Goal: Task Accomplishment & Management: Use online tool/utility

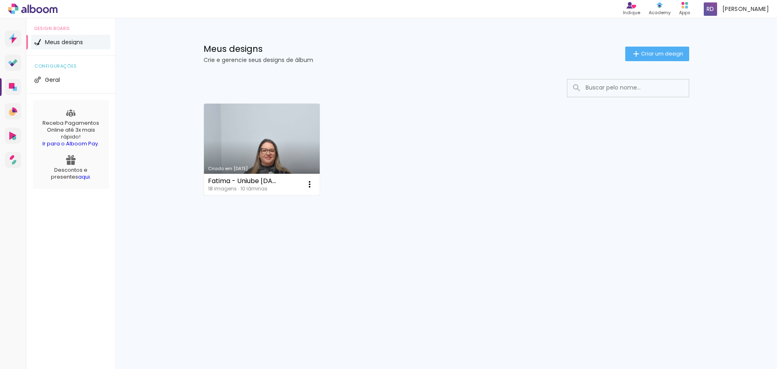
click at [292, 132] on link "Criado em [DATE]" at bounding box center [262, 149] width 116 height 91
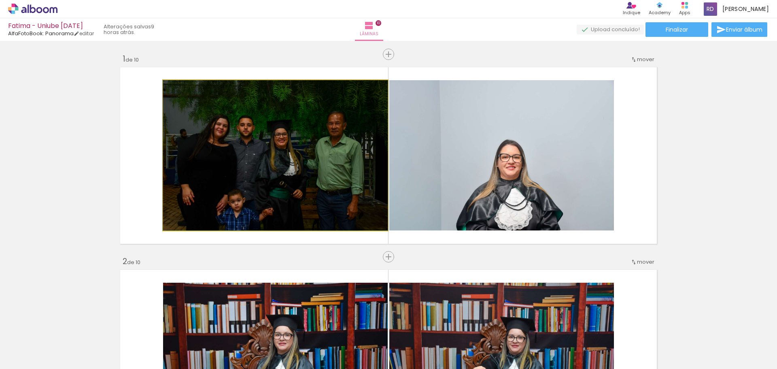
click at [292, 132] on quentale-photo at bounding box center [275, 155] width 225 height 150
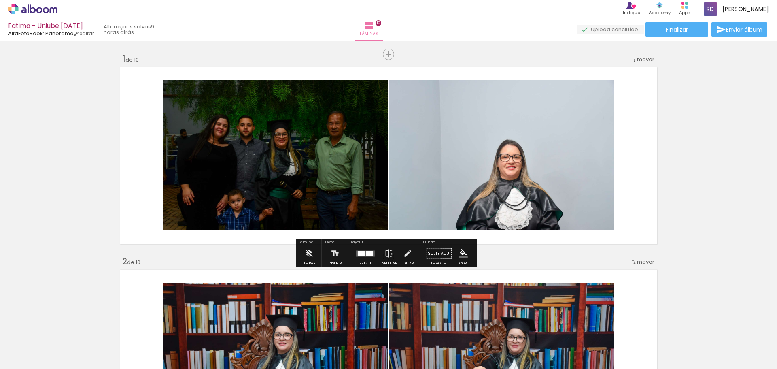
click at [284, 170] on quentale-photo at bounding box center [275, 155] width 225 height 150
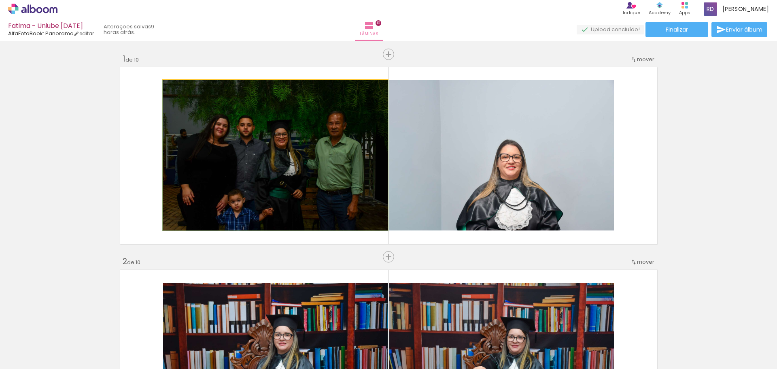
drag, startPoint x: 289, startPoint y: 152, endPoint x: 84, endPoint y: 185, distance: 207.8
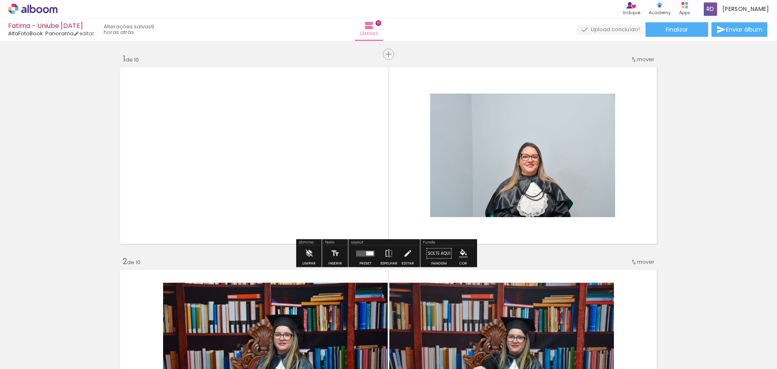
click at [610, 109] on quentale-photo at bounding box center [522, 154] width 185 height 123
click at [365, 256] on div at bounding box center [365, 253] width 22 height 16
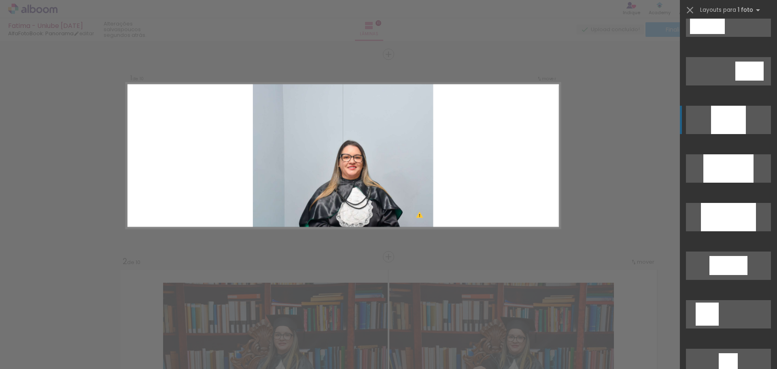
scroll to position [364, 0]
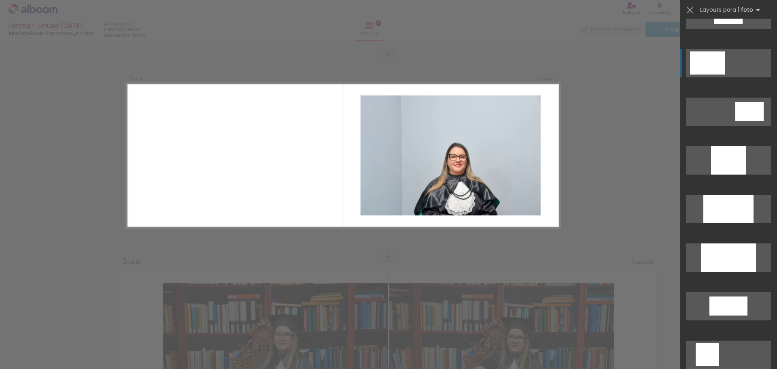
click at [715, 72] on div at bounding box center [707, 62] width 35 height 23
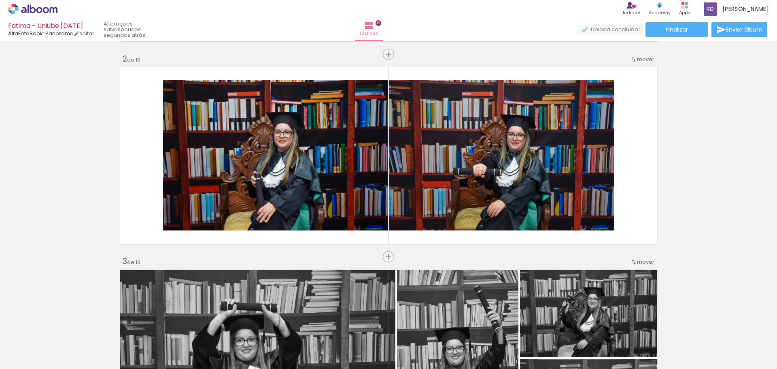
scroll to position [0, 0]
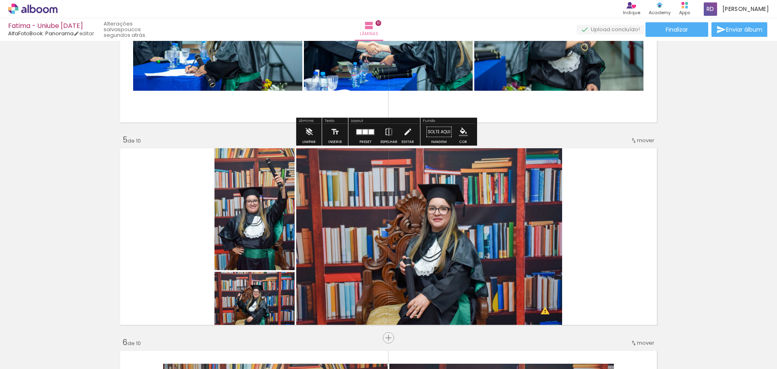
scroll to position [769, 0]
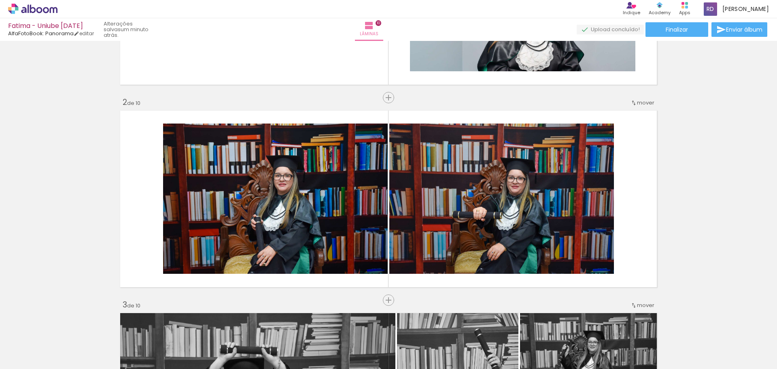
scroll to position [0, 0]
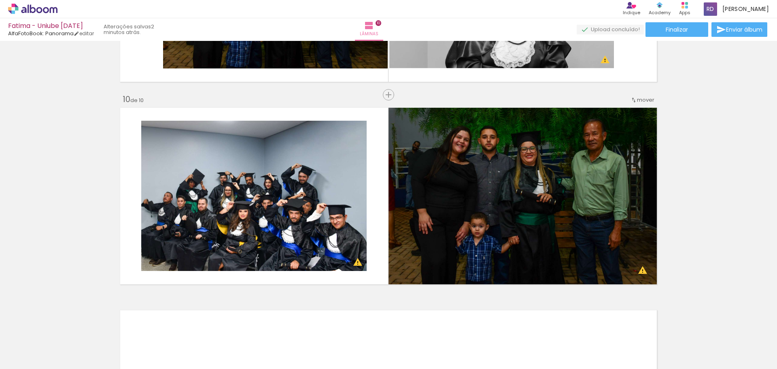
scroll to position [1820, 0]
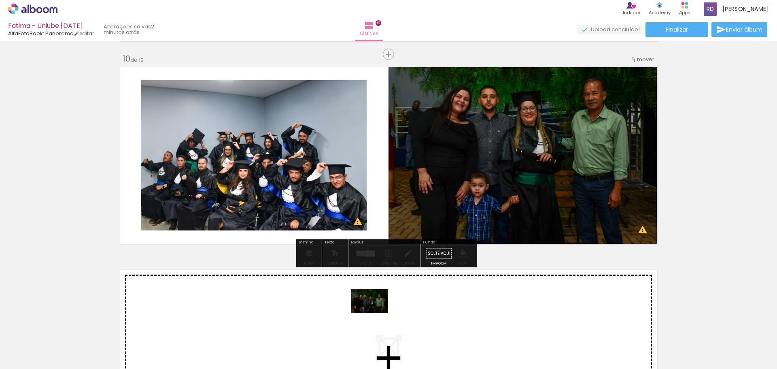
drag, startPoint x: 168, startPoint y: 343, endPoint x: 375, endPoint y: 313, distance: 209.3
click at [375, 313] on quentale-workspace at bounding box center [388, 184] width 777 height 369
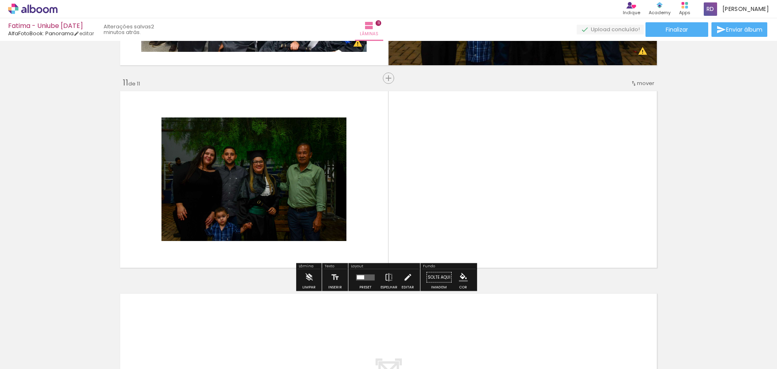
scroll to position [1837, 0]
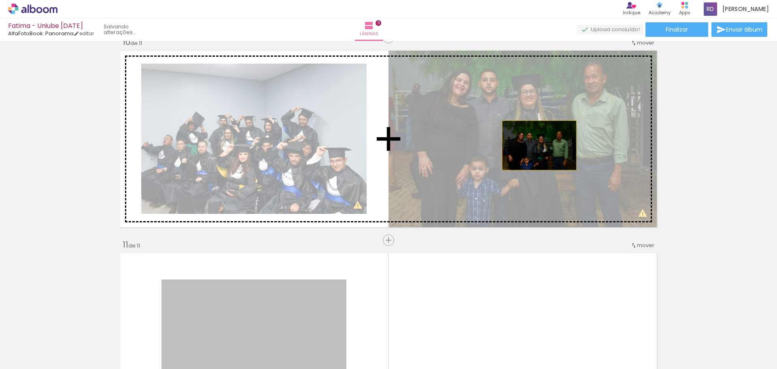
drag, startPoint x: 235, startPoint y: 309, endPoint x: 536, endPoint y: 145, distance: 342.5
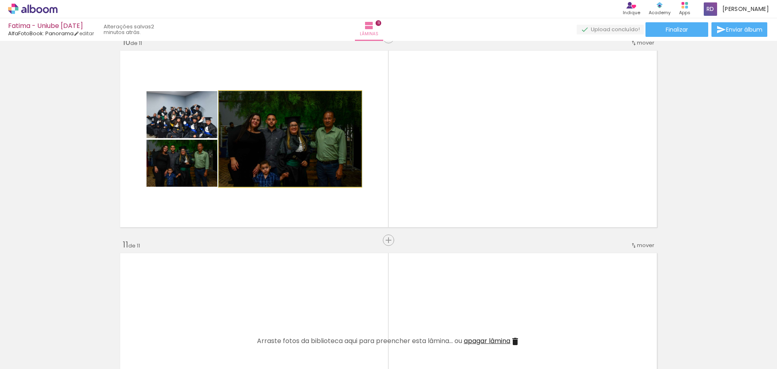
click at [267, 151] on quentale-photo at bounding box center [290, 138] width 142 height 95
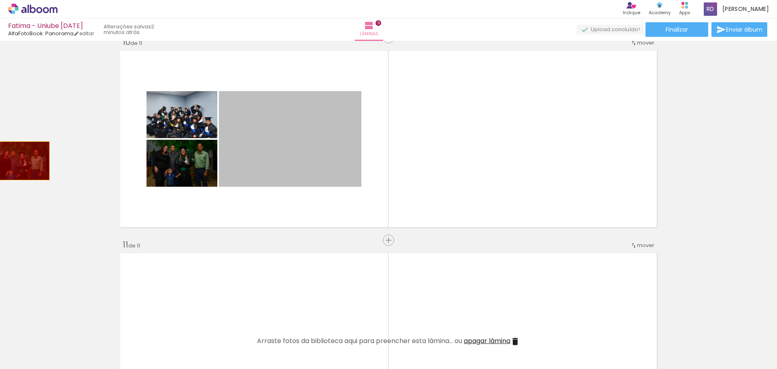
drag, startPoint x: 285, startPoint y: 148, endPoint x: 14, endPoint y: 161, distance: 270.9
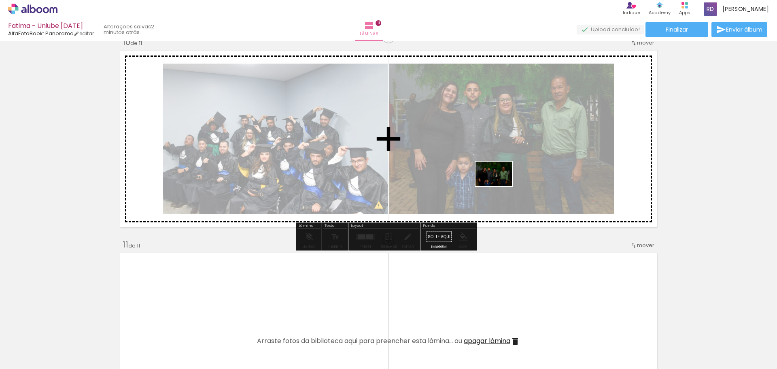
drag, startPoint x: 174, startPoint y: 342, endPoint x: 500, endPoint y: 186, distance: 361.3
click at [500, 186] on quentale-workspace at bounding box center [388, 184] width 777 height 369
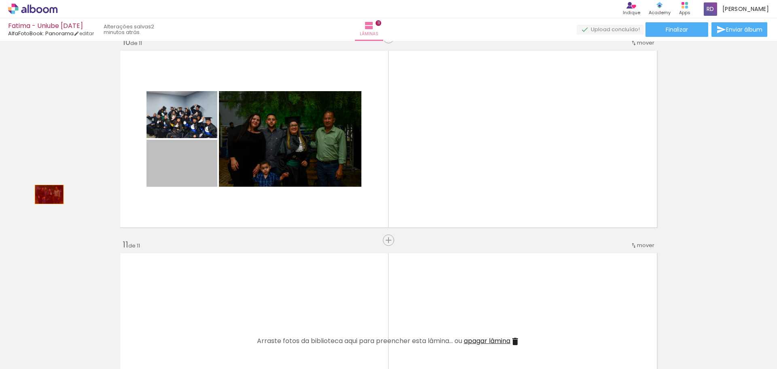
drag, startPoint x: 82, startPoint y: 190, endPoint x: 46, endPoint y: 194, distance: 36.7
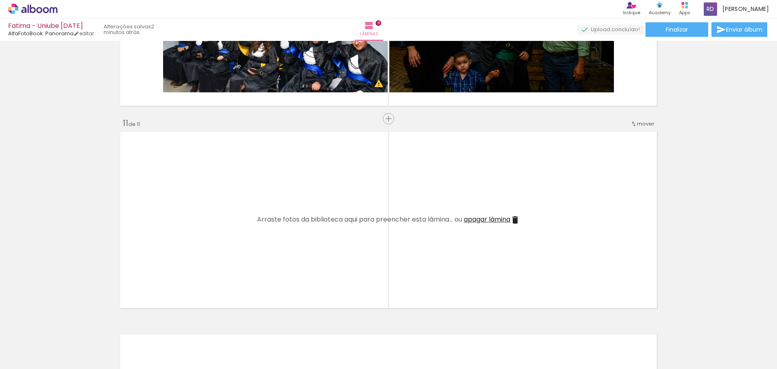
click at [512, 221] on iron-icon at bounding box center [515, 220] width 10 height 10
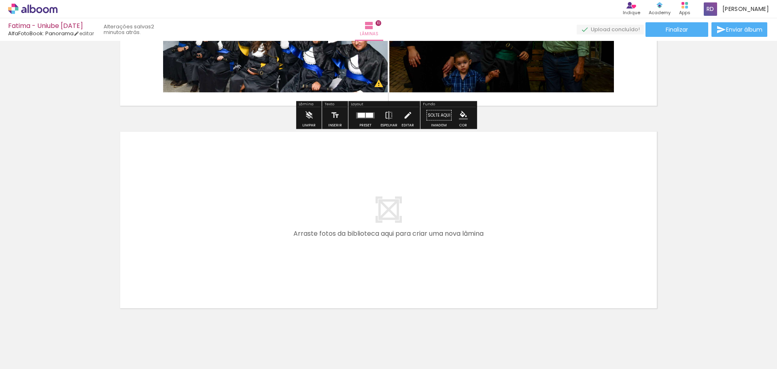
scroll to position [1756, 0]
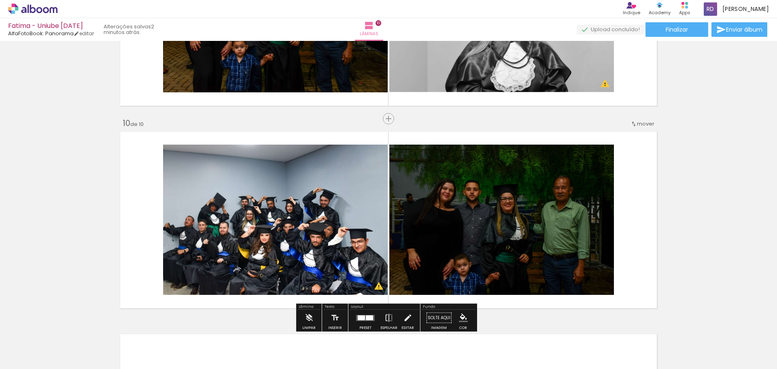
scroll to position [364, 0]
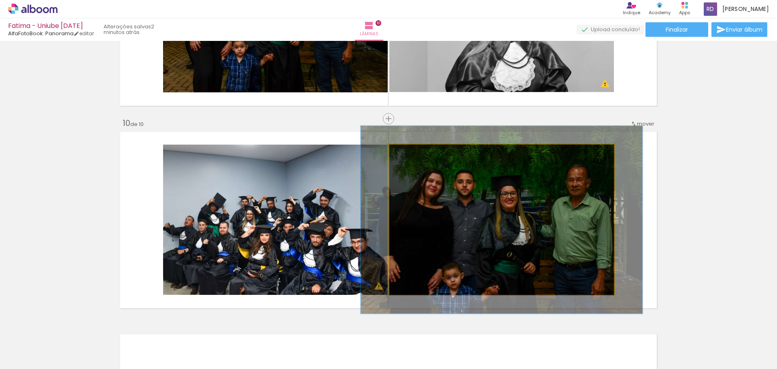
drag, startPoint x: 407, startPoint y: 154, endPoint x: 413, endPoint y: 154, distance: 6.9
click at [413, 154] on div at bounding box center [414, 152] width 7 height 7
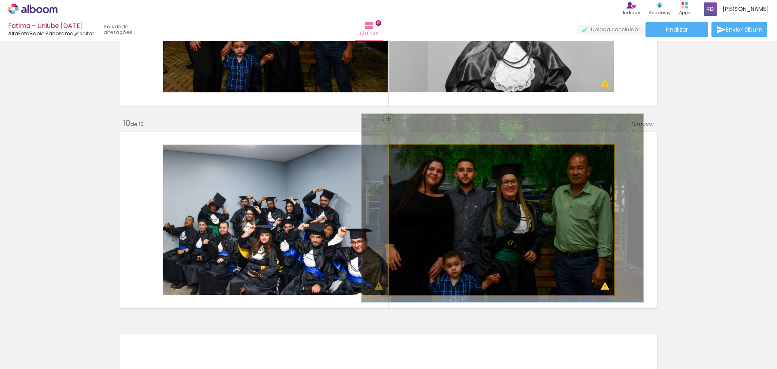
drag, startPoint x: 453, startPoint y: 234, endPoint x: 454, endPoint y: 222, distance: 11.8
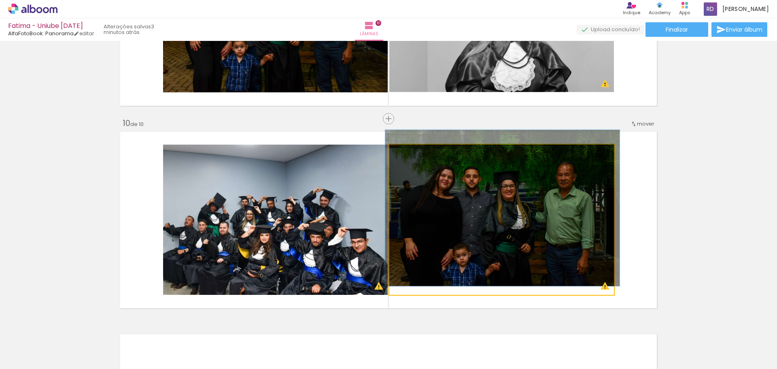
drag, startPoint x: 415, startPoint y: 154, endPoint x: 408, endPoint y: 158, distance: 7.6
click at [408, 158] on div at bounding box center [409, 152] width 13 height 13
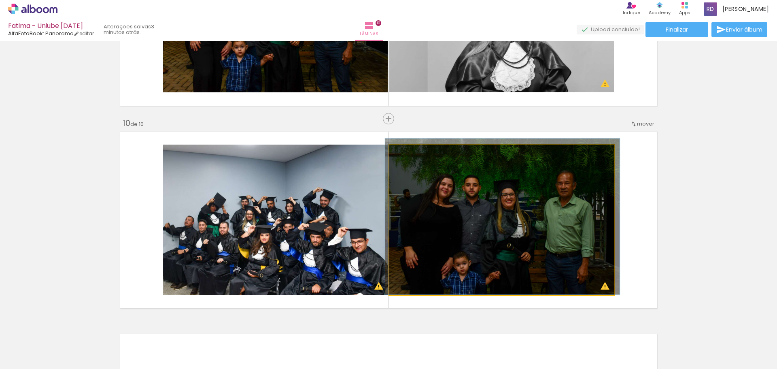
drag, startPoint x: 491, startPoint y: 212, endPoint x: 491, endPoint y: 217, distance: 4.9
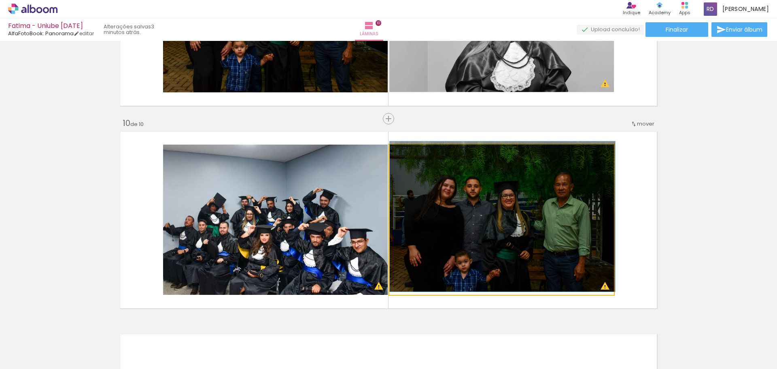
drag, startPoint x: 406, startPoint y: 155, endPoint x: 392, endPoint y: 158, distance: 13.8
type paper-slider "100"
click at [392, 158] on div at bounding box center [420, 153] width 56 height 12
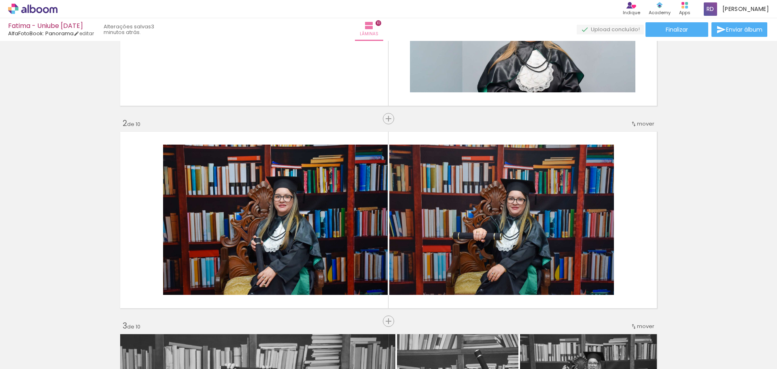
scroll to position [0, 0]
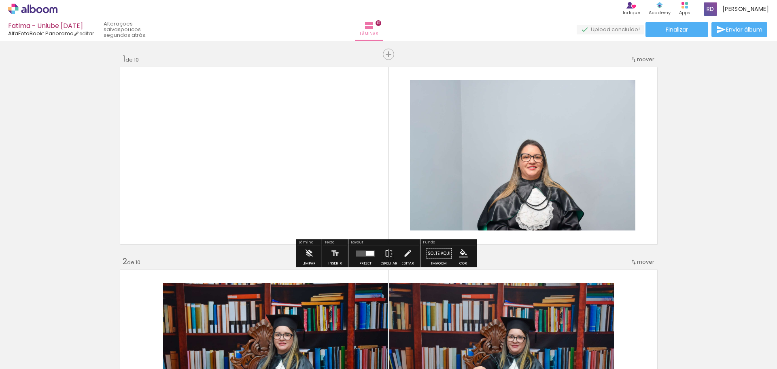
click at [222, 170] on quentale-layouter at bounding box center [388, 155] width 542 height 182
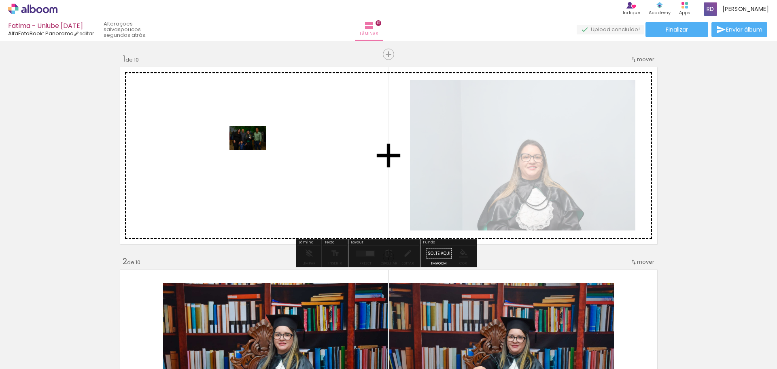
drag, startPoint x: 217, startPoint y: 344, endPoint x: 252, endPoint y: 159, distance: 187.7
click at [252, 159] on quentale-workspace at bounding box center [388, 184] width 777 height 369
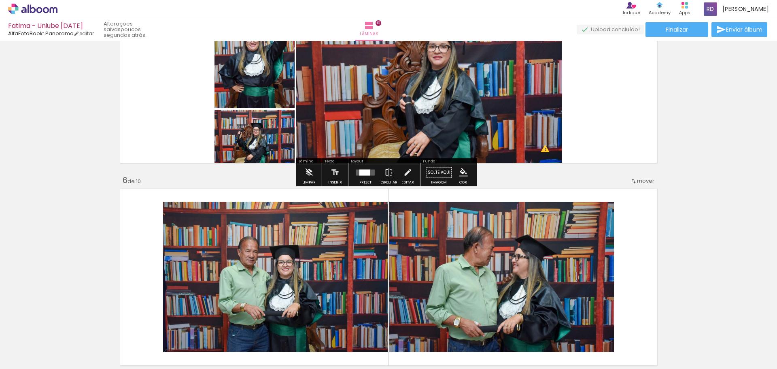
scroll to position [769, 0]
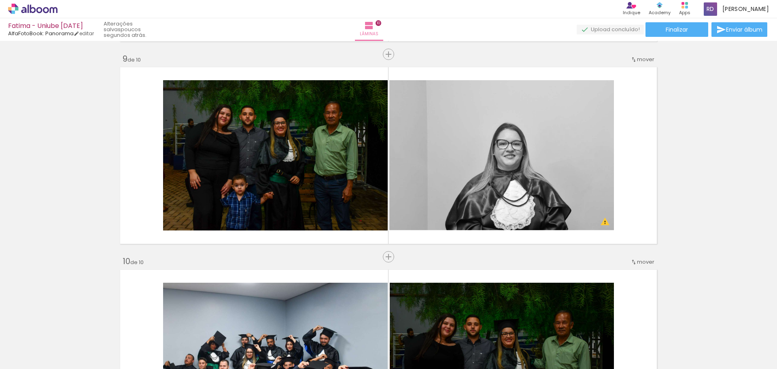
scroll to position [1820, 0]
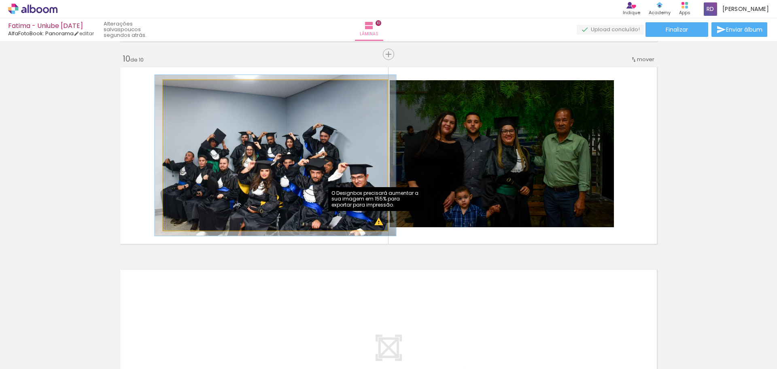
click at [312, 220] on quentale-photo at bounding box center [275, 155] width 225 height 150
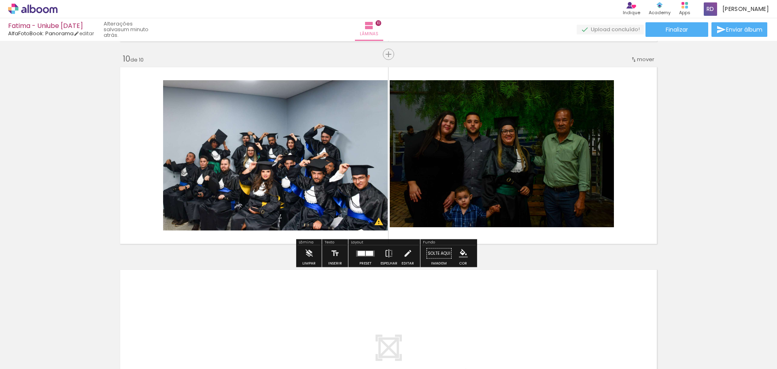
click at [371, 262] on paper-button "Preset" at bounding box center [365, 255] width 26 height 21
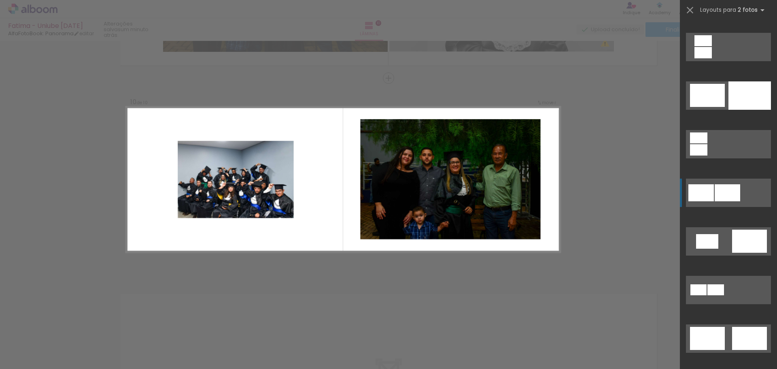
scroll to position [0, 0]
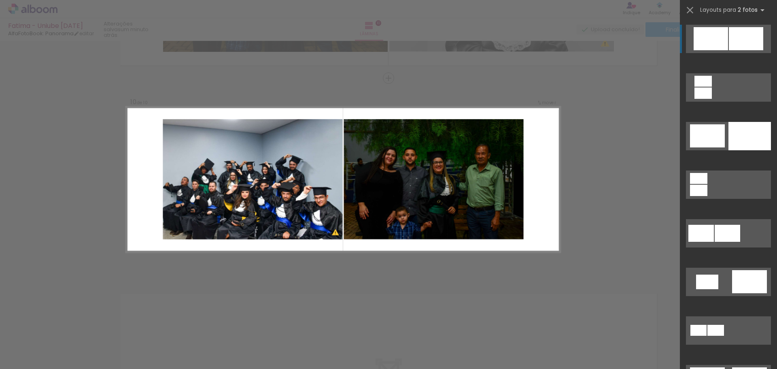
click at [732, 48] on div at bounding box center [746, 38] width 34 height 23
click at [732, 41] on div at bounding box center [746, 38] width 34 height 23
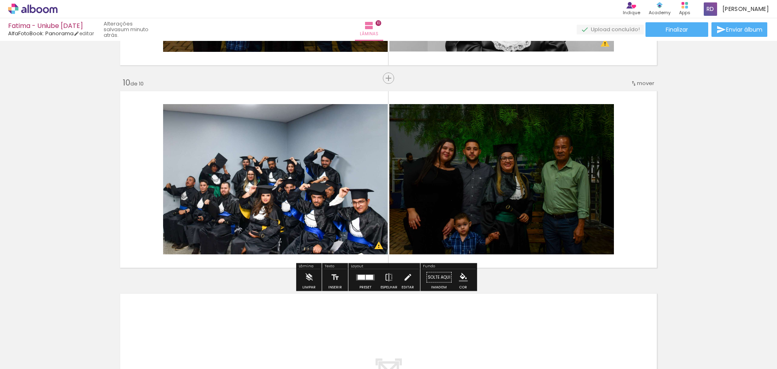
drag, startPoint x: 663, startPoint y: 174, endPoint x: 673, endPoint y: 173, distance: 10.2
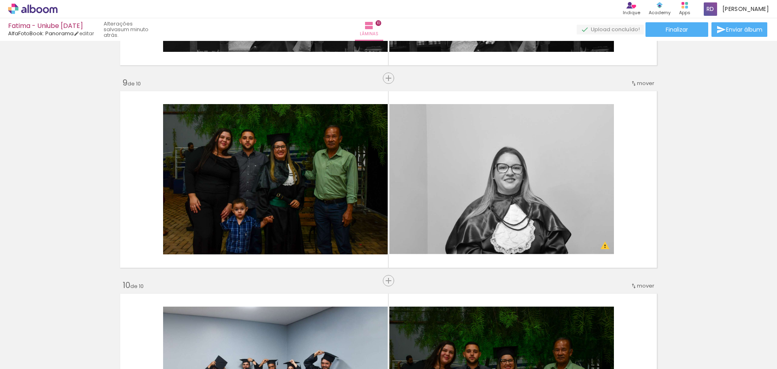
scroll to position [1756, 0]
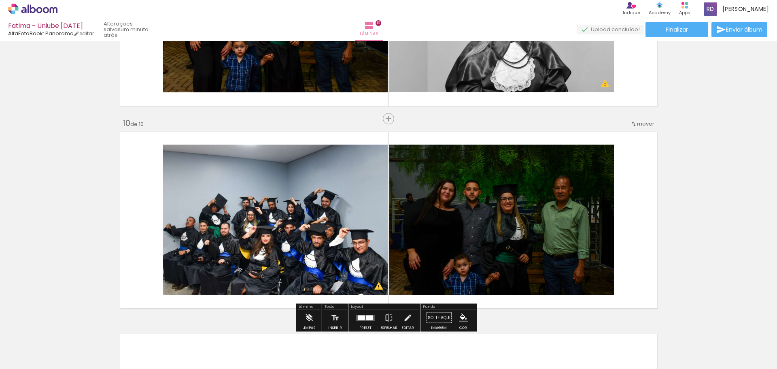
click at [360, 314] on quentale-layouter at bounding box center [365, 317] width 19 height 6
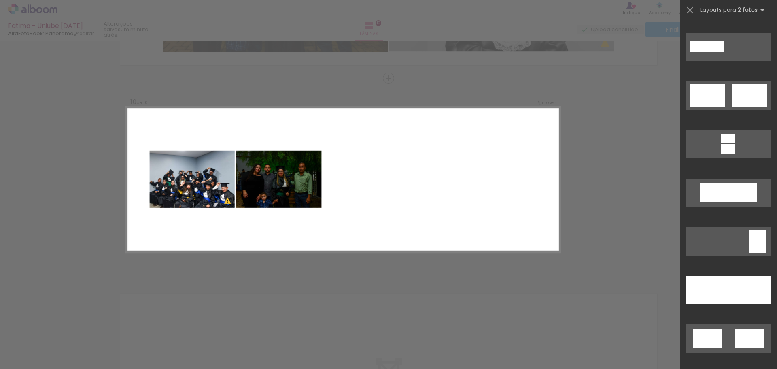
scroll to position [364, 0]
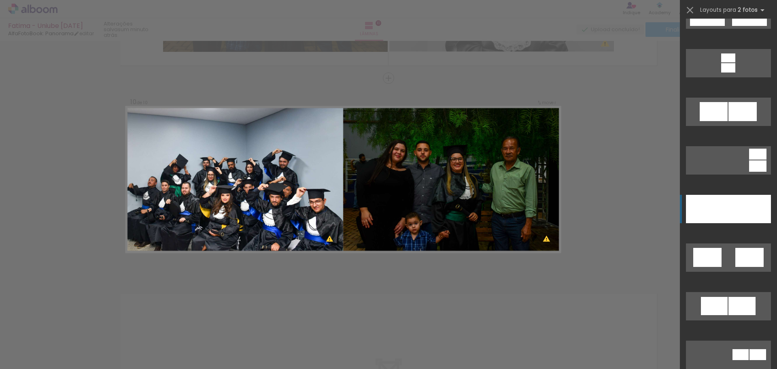
click at [738, 211] on div at bounding box center [749, 209] width 42 height 28
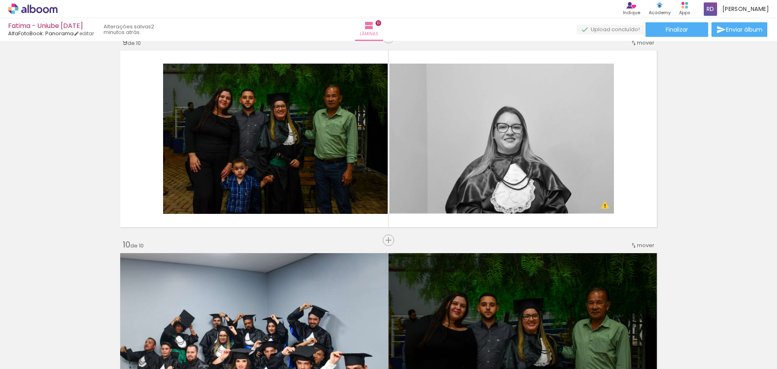
scroll to position [1797, 0]
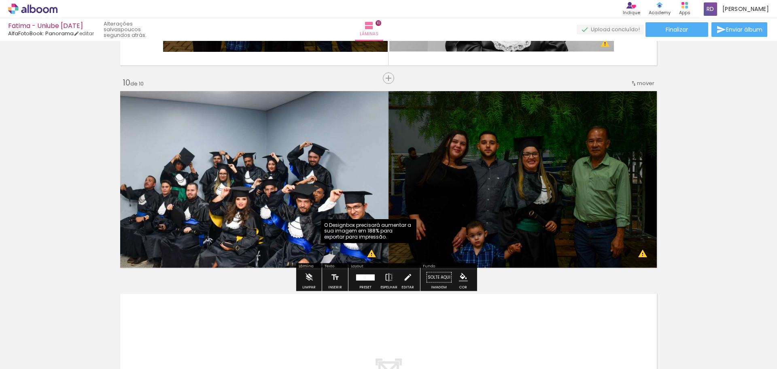
click at [284, 218] on quentale-photo at bounding box center [252, 179] width 271 height 182
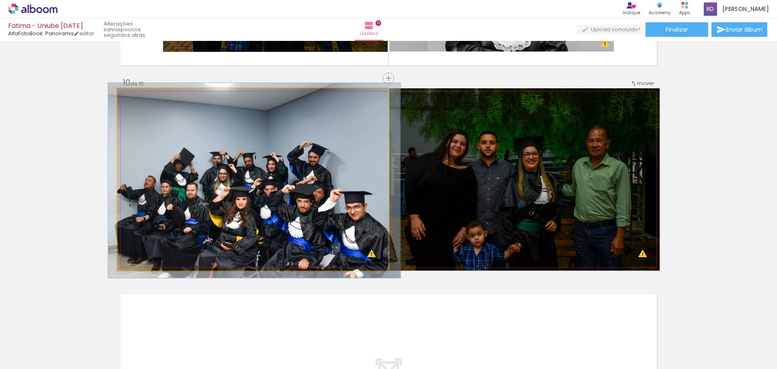
click at [284, 218] on quentale-photo at bounding box center [252, 179] width 271 height 182
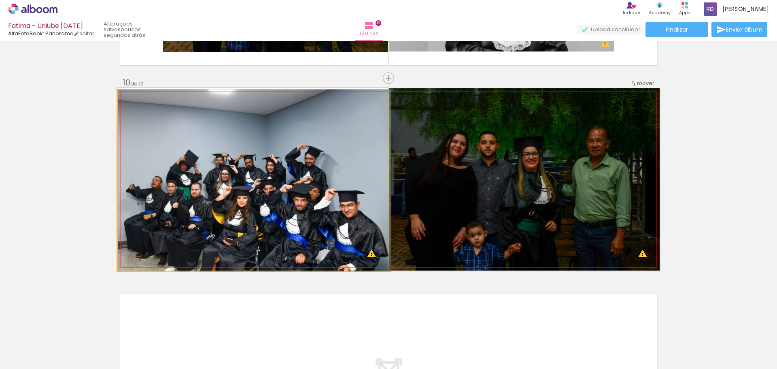
drag, startPoint x: 133, startPoint y: 96, endPoint x: 104, endPoint y: 100, distance: 29.4
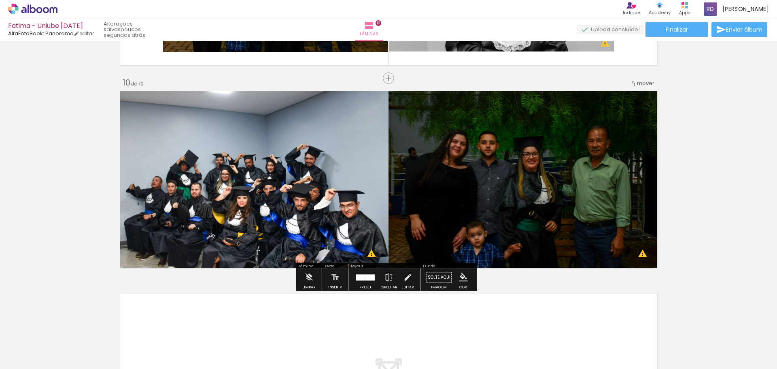
click at [209, 218] on quentale-photo at bounding box center [252, 179] width 271 height 182
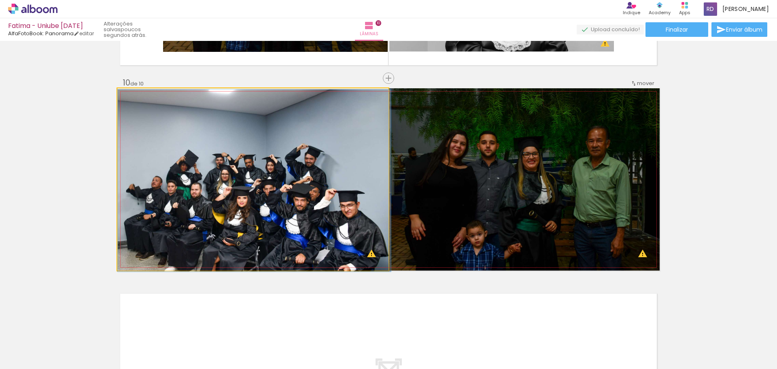
click at [267, 196] on quentale-photo at bounding box center [252, 179] width 271 height 182
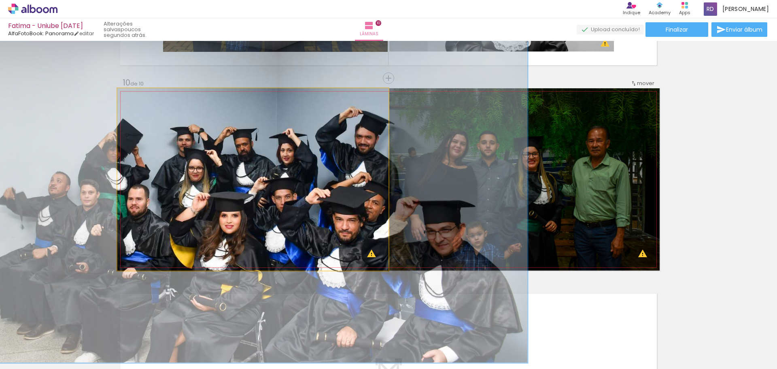
drag, startPoint x: 135, startPoint y: 101, endPoint x: 206, endPoint y: 96, distance: 70.9
click at [206, 96] on quentale-photo at bounding box center [252, 179] width 271 height 182
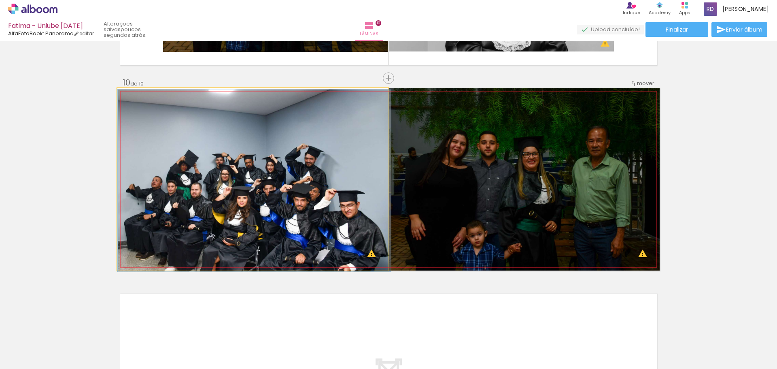
drag, startPoint x: 163, startPoint y: 97, endPoint x: 23, endPoint y: 102, distance: 139.7
type paper-slider "100"
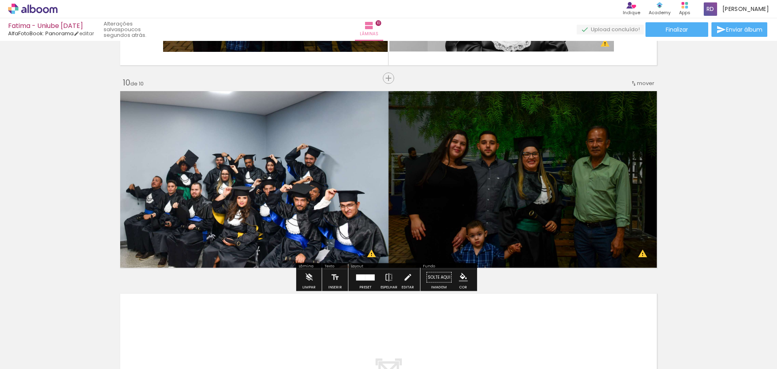
click at [359, 282] on div at bounding box center [365, 277] width 22 height 16
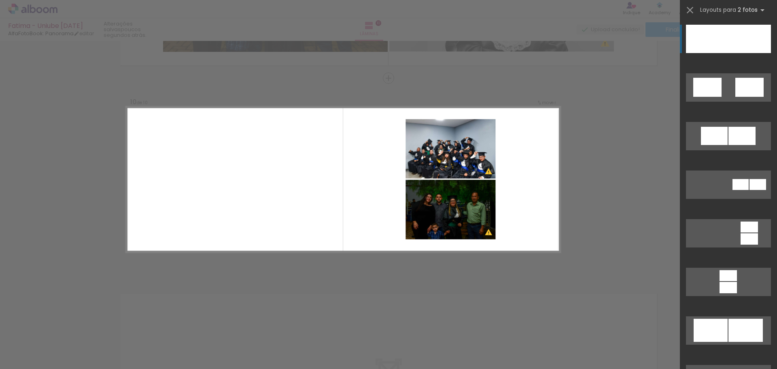
scroll to position [574, 0]
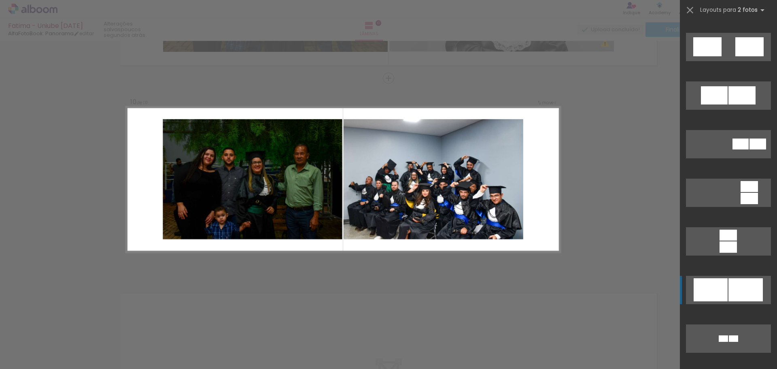
click at [732, 299] on div at bounding box center [745, 289] width 34 height 23
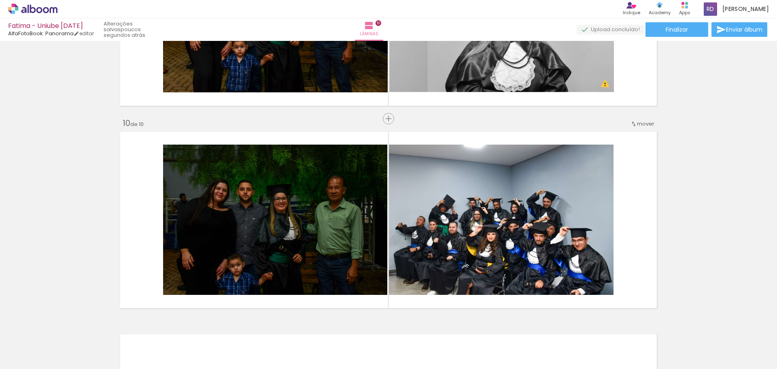
scroll to position [1797, 0]
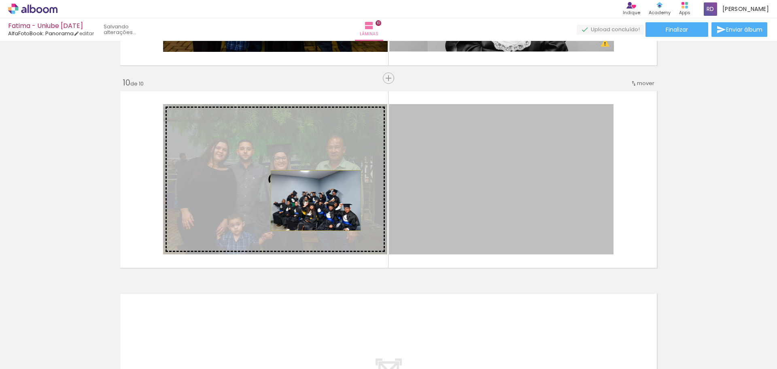
drag, startPoint x: 547, startPoint y: 168, endPoint x: 313, endPoint y: 200, distance: 236.8
click at [0, 0] on slot at bounding box center [0, 0] width 0 height 0
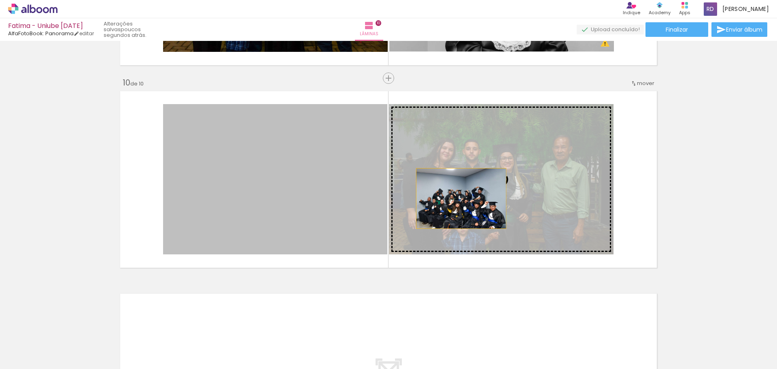
drag, startPoint x: 313, startPoint y: 200, endPoint x: 491, endPoint y: 198, distance: 178.4
click at [0, 0] on slot at bounding box center [0, 0] width 0 height 0
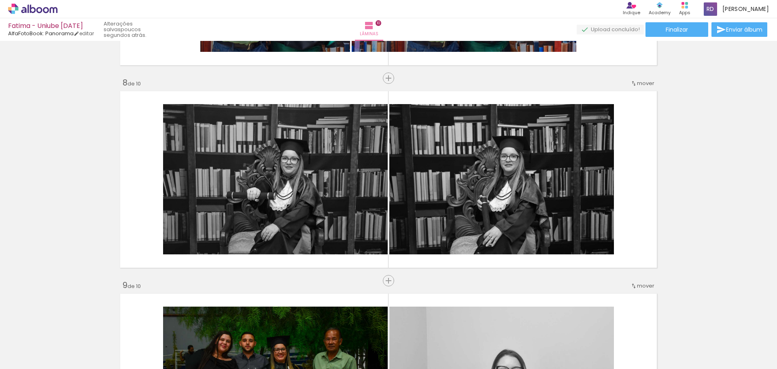
scroll to position [1473, 0]
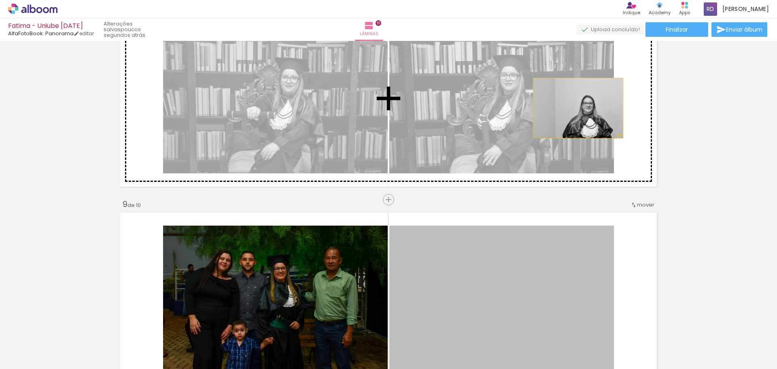
drag, startPoint x: 519, startPoint y: 287, endPoint x: 575, endPoint y: 108, distance: 187.3
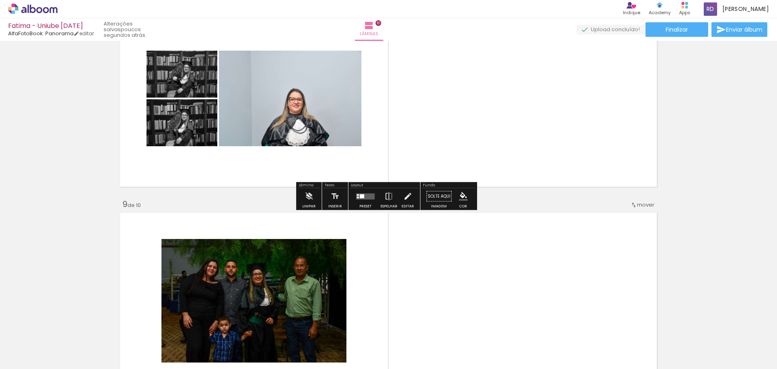
scroll to position [1392, 0]
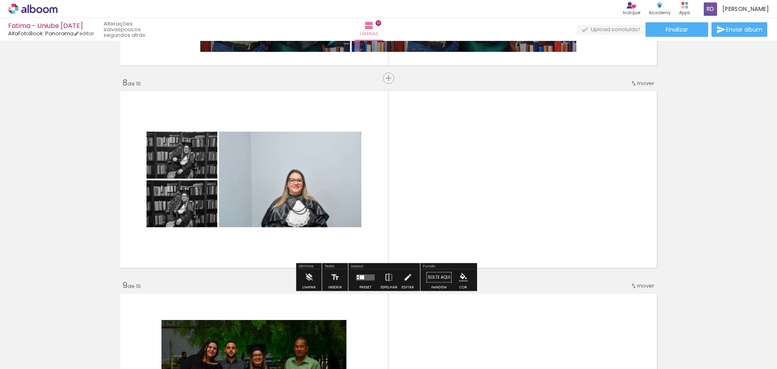
click at [0, 0] on slot "P&B" at bounding box center [0, 0] width 0 height 0
click at [361, 278] on div at bounding box center [362, 277] width 4 height 4
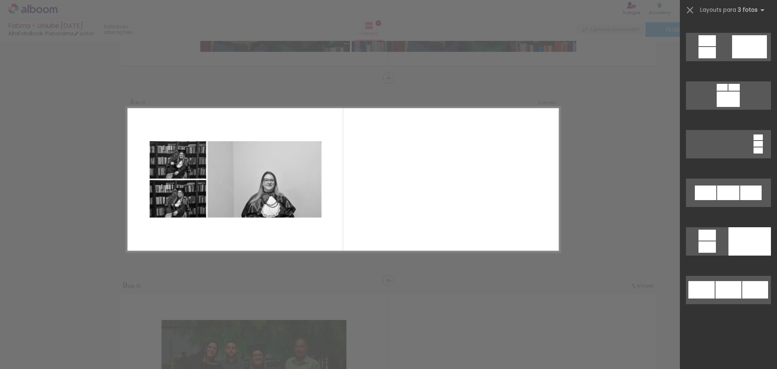
scroll to position [0, 0]
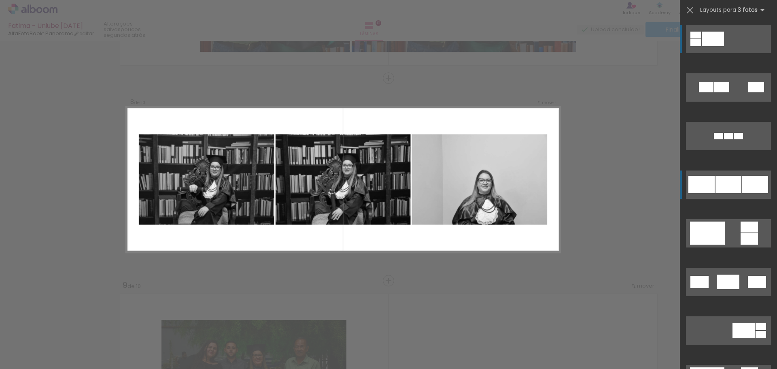
click at [727, 188] on div at bounding box center [728, 184] width 26 height 17
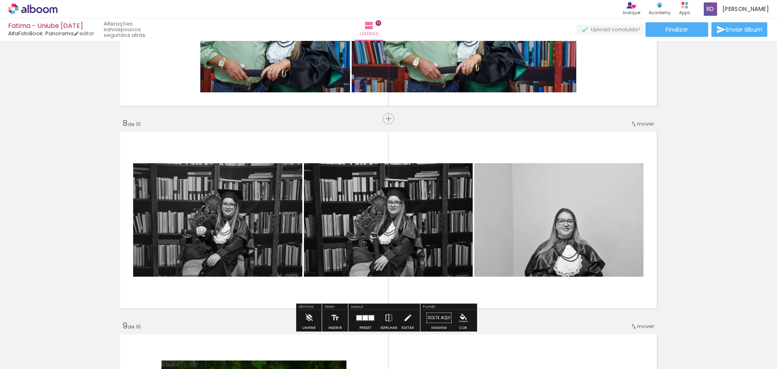
scroll to position [1392, 0]
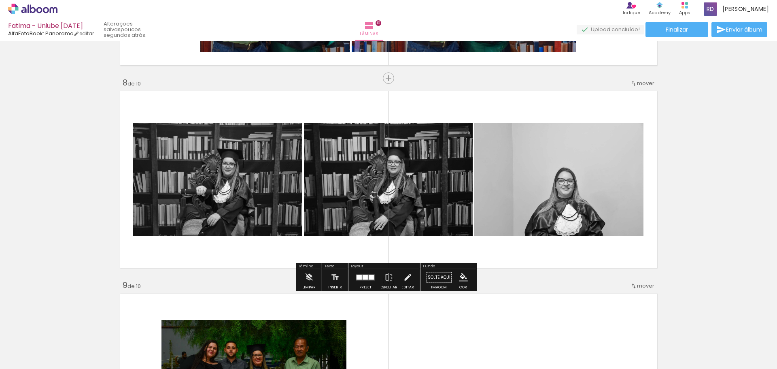
click at [364, 280] on quentale-layouter at bounding box center [365, 277] width 19 height 6
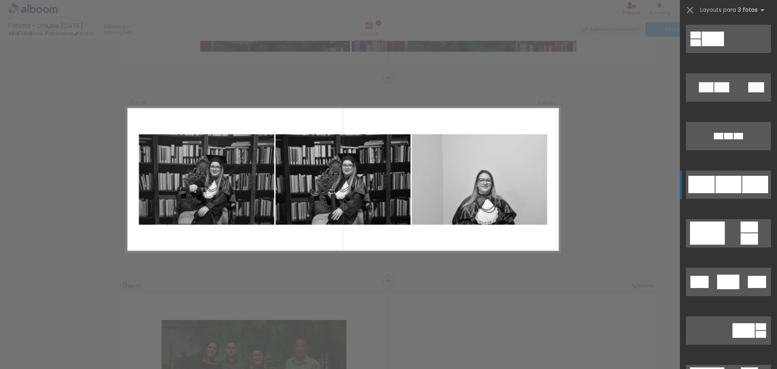
scroll to position [146, 0]
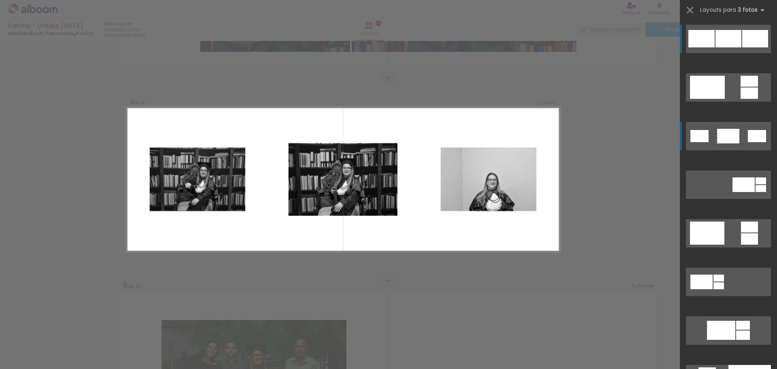
click at [742, 140] on quentale-layouter at bounding box center [728, 136] width 85 height 28
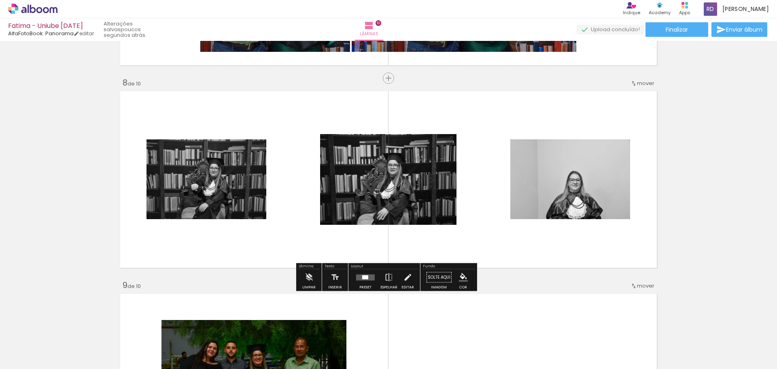
click at [426, 193] on quentale-photo at bounding box center [388, 179] width 136 height 91
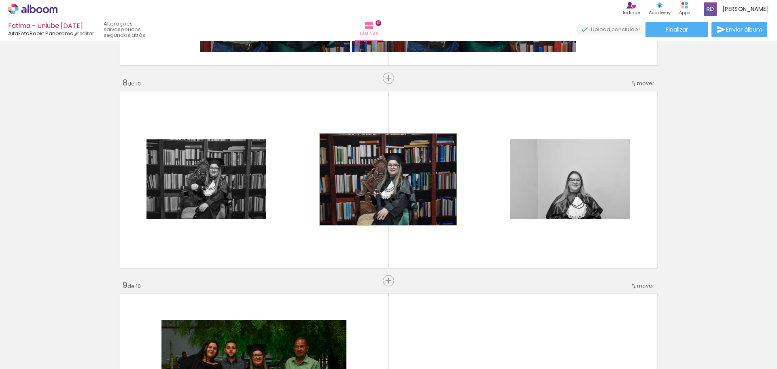
click at [426, 193] on quentale-photo at bounding box center [388, 179] width 136 height 91
drag, startPoint x: 426, startPoint y: 193, endPoint x: 447, endPoint y: 182, distance: 24.4
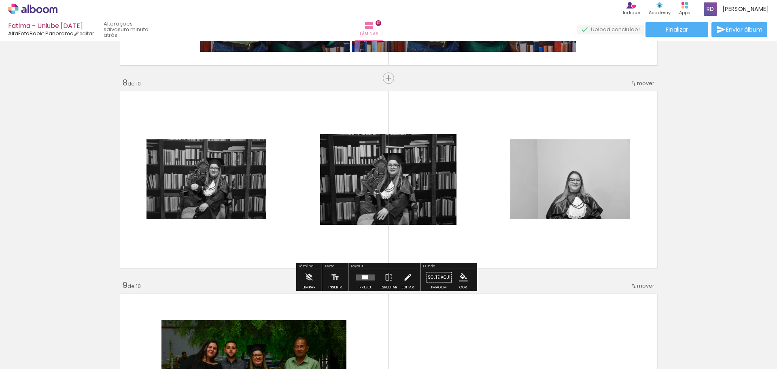
scroll to position [146, 0]
click at [357, 283] on div at bounding box center [365, 277] width 22 height 16
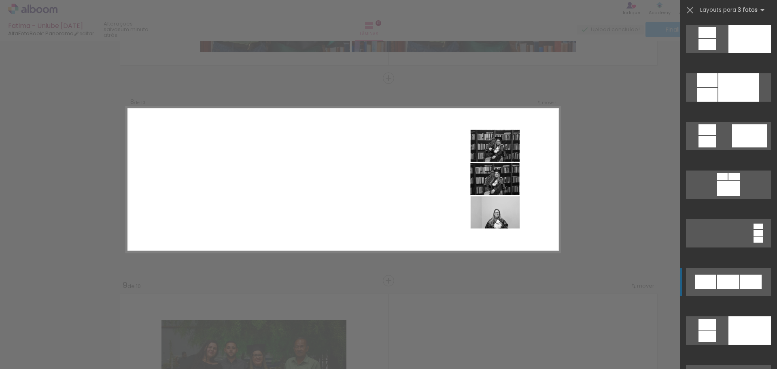
scroll to position [526, 0]
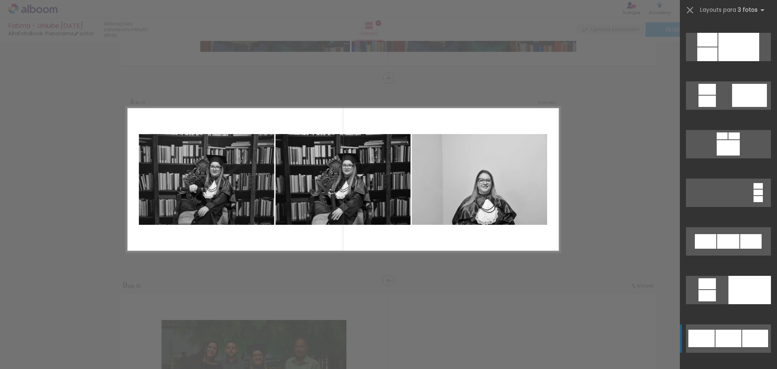
click at [716, 343] on div at bounding box center [728, 337] width 26 height 17
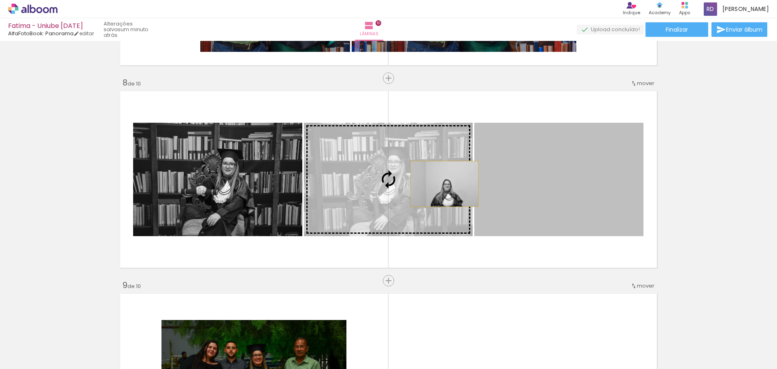
drag, startPoint x: 595, startPoint y: 163, endPoint x: 441, endPoint y: 184, distance: 154.6
click at [0, 0] on slot at bounding box center [0, 0] width 0 height 0
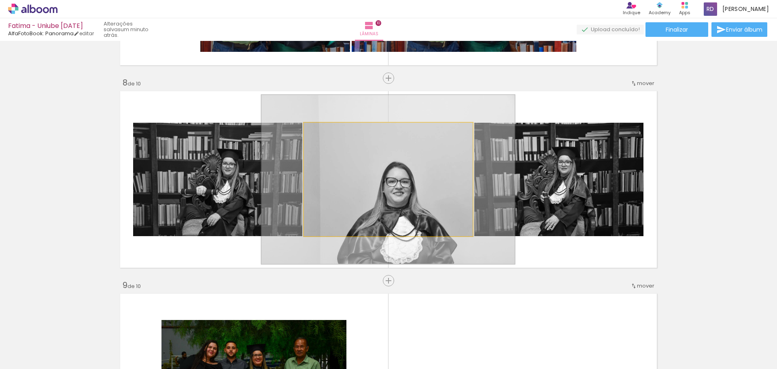
drag, startPoint x: 318, startPoint y: 131, endPoint x: 332, endPoint y: 130, distance: 13.8
click at [333, 130] on div at bounding box center [336, 130] width 7 height 7
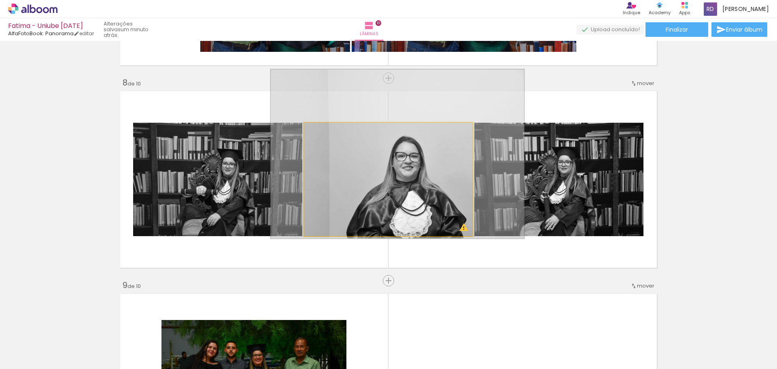
drag, startPoint x: 419, startPoint y: 204, endPoint x: 428, endPoint y: 178, distance: 27.0
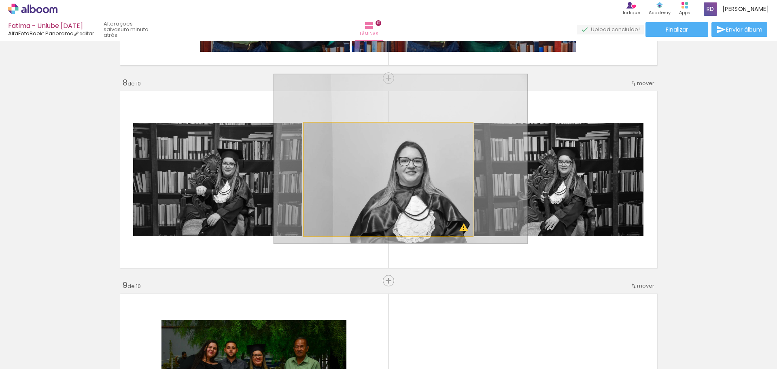
drag, startPoint x: 428, startPoint y: 178, endPoint x: 431, endPoint y: 183, distance: 5.8
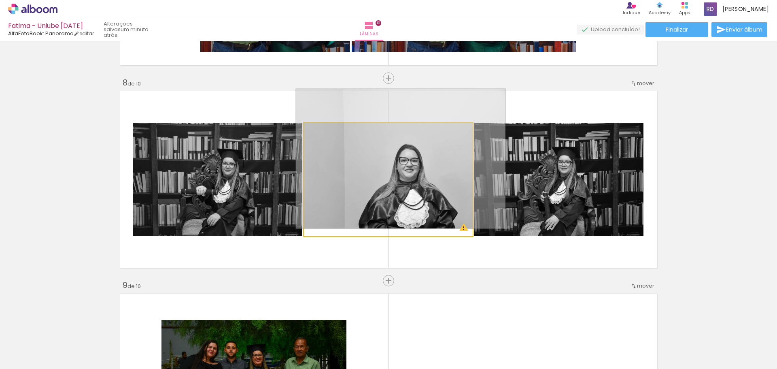
drag, startPoint x: 334, startPoint y: 132, endPoint x: 326, endPoint y: 136, distance: 8.9
click at [326, 136] on div at bounding box center [330, 131] width 13 height 13
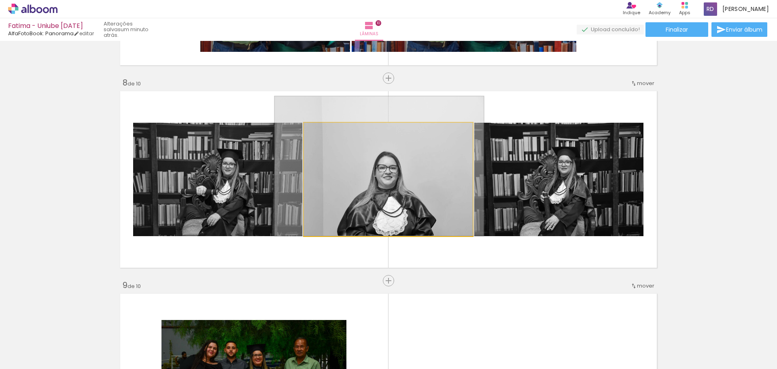
drag, startPoint x: 434, startPoint y: 188, endPoint x: 411, endPoint y: 190, distance: 22.3
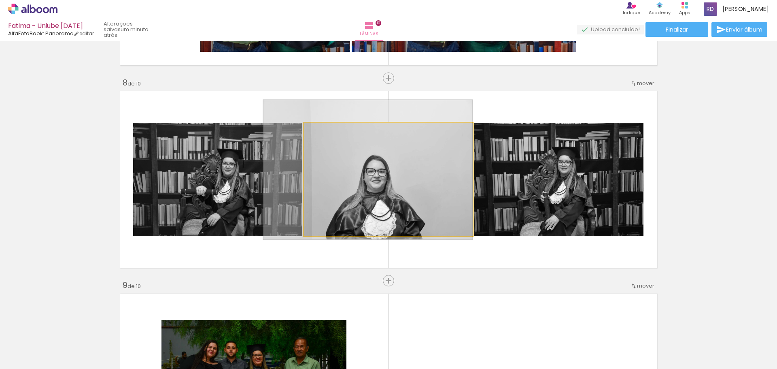
drag, startPoint x: 415, startPoint y: 203, endPoint x: 380, endPoint y: 207, distance: 35.8
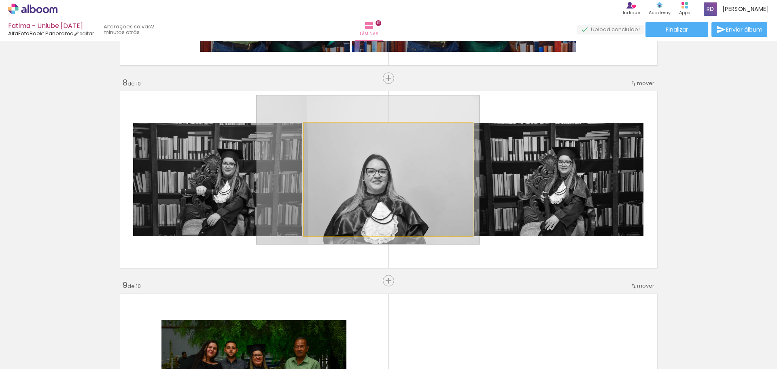
click at [331, 125] on div at bounding box center [332, 131] width 13 height 13
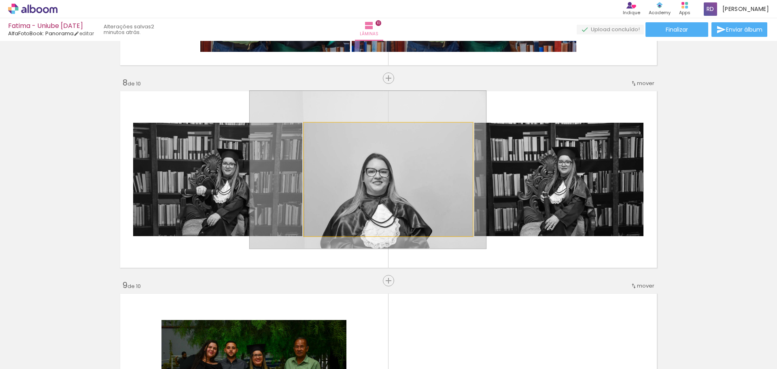
type paper-slider "139"
click at [331, 127] on div at bounding box center [334, 131] width 13 height 13
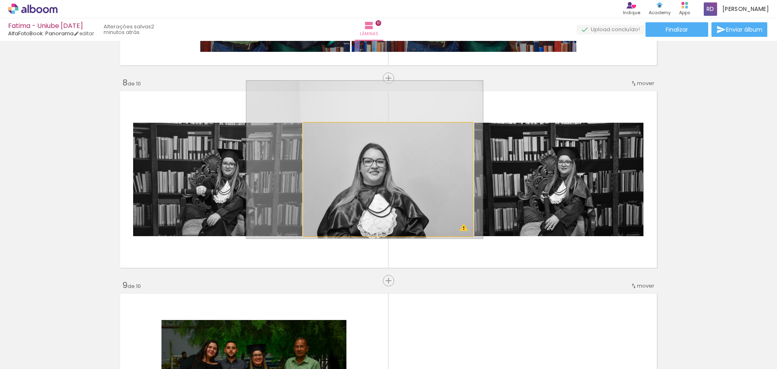
drag, startPoint x: 399, startPoint y: 192, endPoint x: 396, endPoint y: 182, distance: 10.6
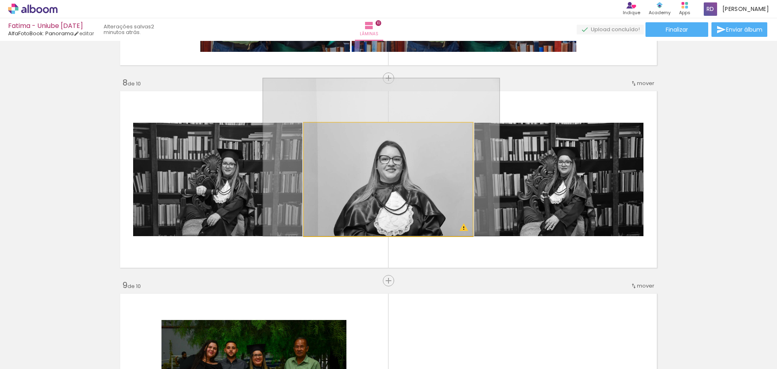
drag, startPoint x: 357, startPoint y: 216, endPoint x: 374, endPoint y: 211, distance: 17.4
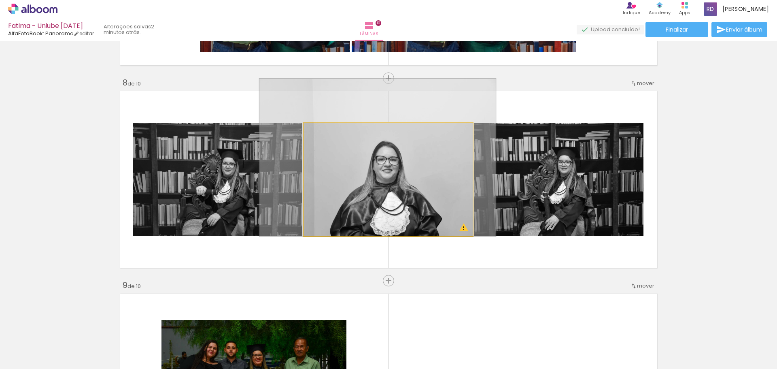
drag, startPoint x: 425, startPoint y: 192, endPoint x: 538, endPoint y: 198, distance: 113.5
click at [0, 0] on slot at bounding box center [0, 0] width 0 height 0
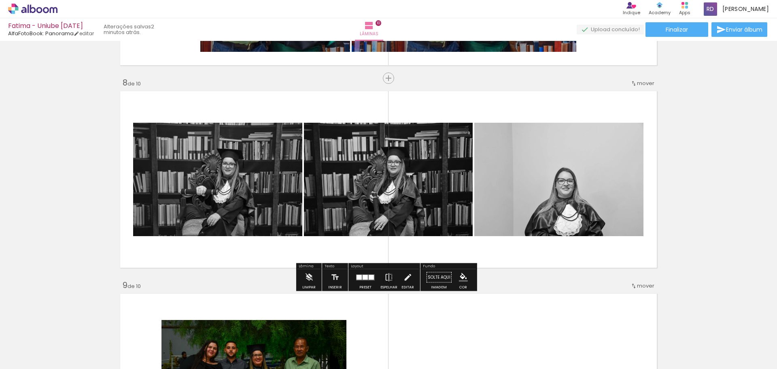
click at [430, 178] on quentale-photo at bounding box center [388, 179] width 169 height 113
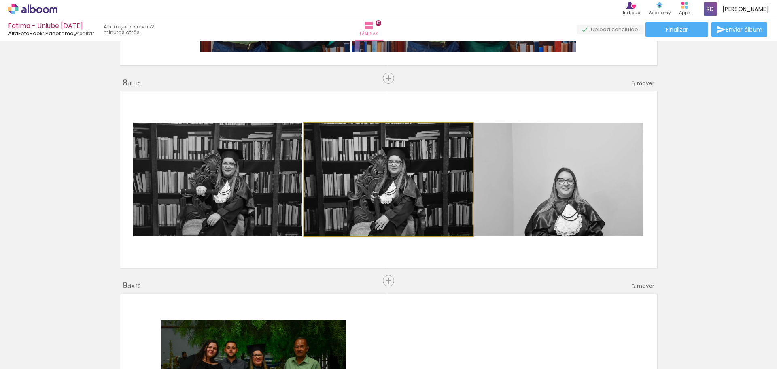
drag, startPoint x: 429, startPoint y: 180, endPoint x: 438, endPoint y: 179, distance: 9.0
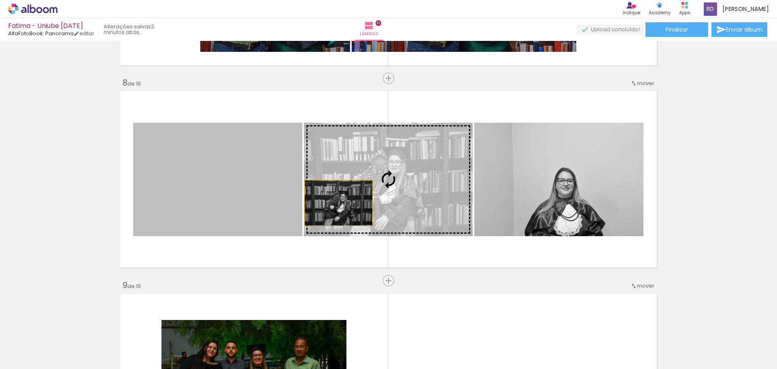
drag, startPoint x: 208, startPoint y: 198, endPoint x: 345, endPoint y: 203, distance: 137.2
click at [0, 0] on slot at bounding box center [0, 0] width 0 height 0
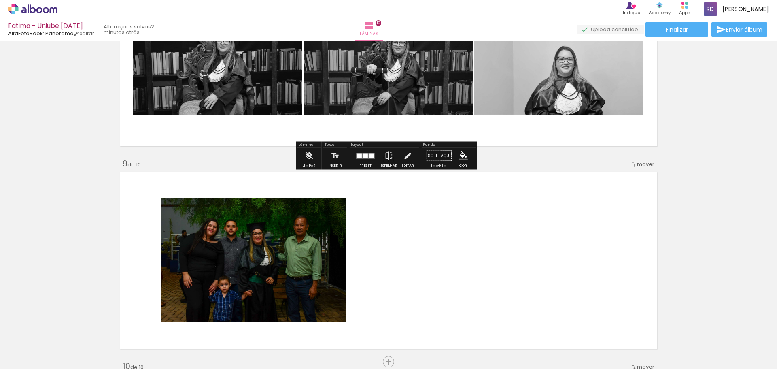
scroll to position [1594, 0]
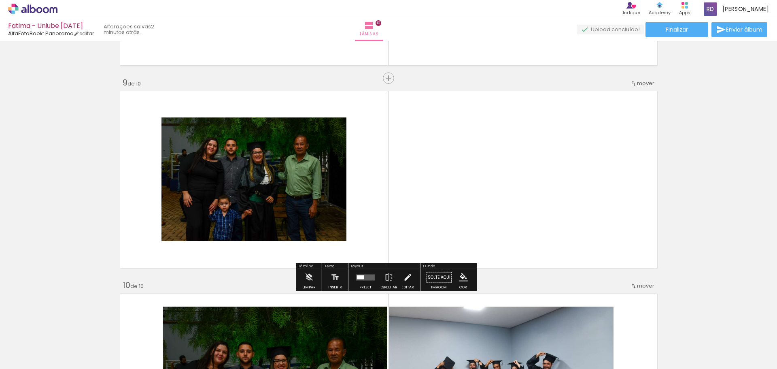
click at [357, 275] on div at bounding box center [360, 277] width 7 height 4
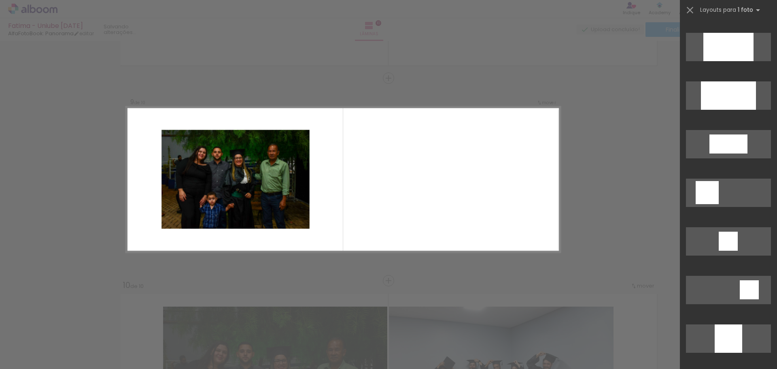
scroll to position [0, 0]
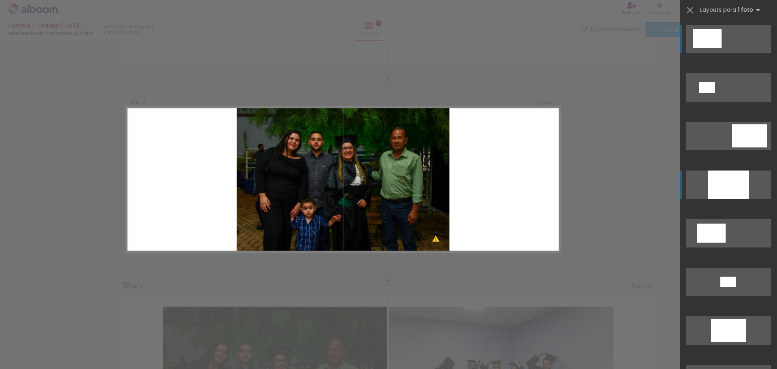
click at [733, 190] on div at bounding box center [728, 184] width 41 height 28
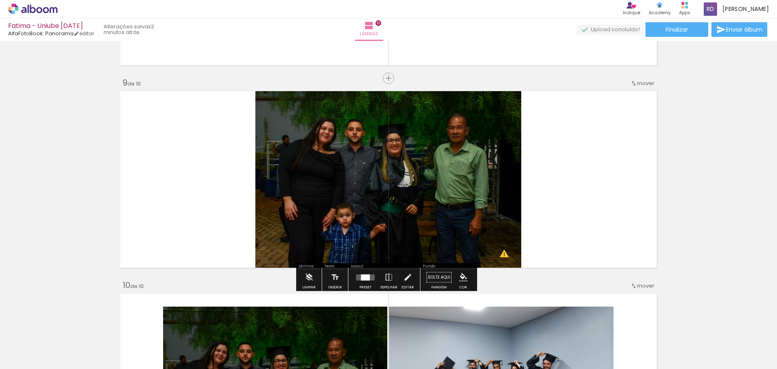
drag, startPoint x: 464, startPoint y: 220, endPoint x: 468, endPoint y: 219, distance: 4.4
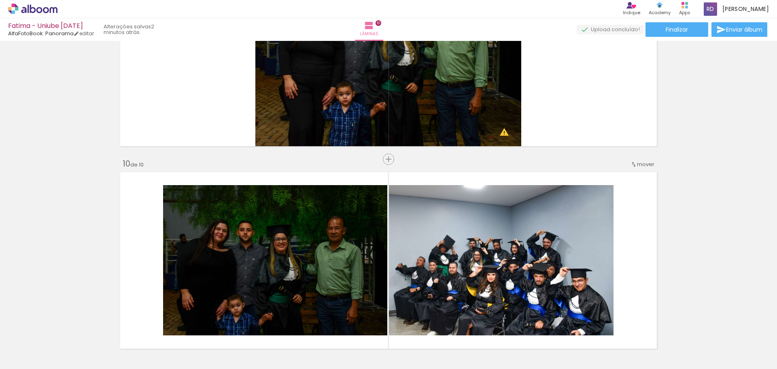
scroll to position [1554, 0]
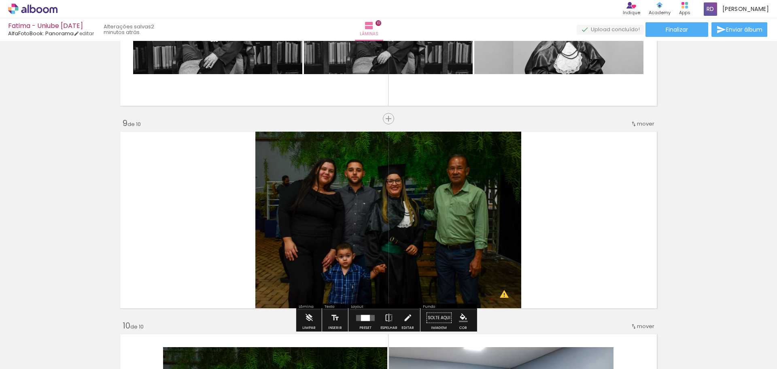
click at [365, 313] on div at bounding box center [365, 317] width 22 height 16
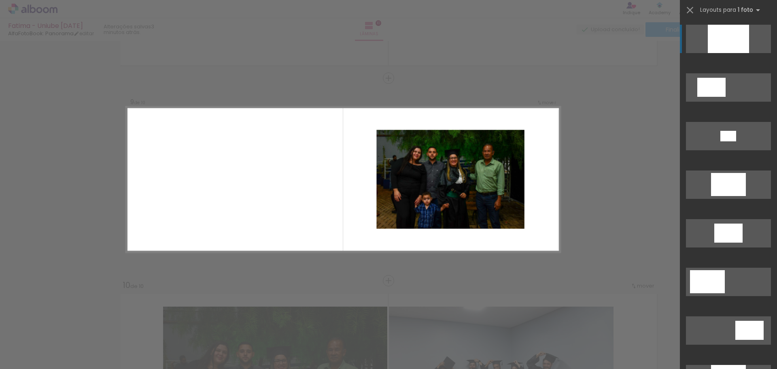
scroll to position [227, 0]
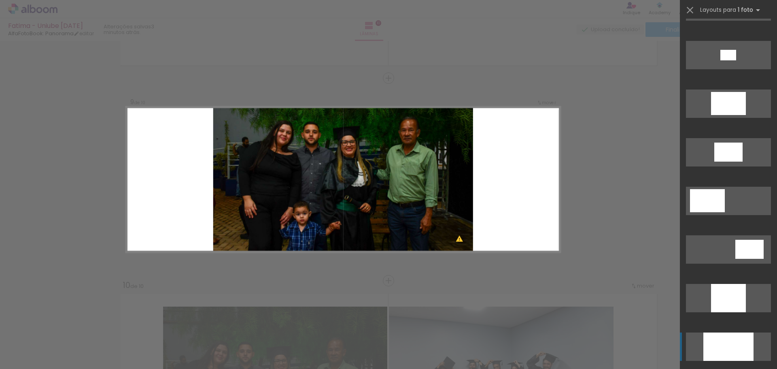
click at [714, 338] on div at bounding box center [728, 346] width 50 height 28
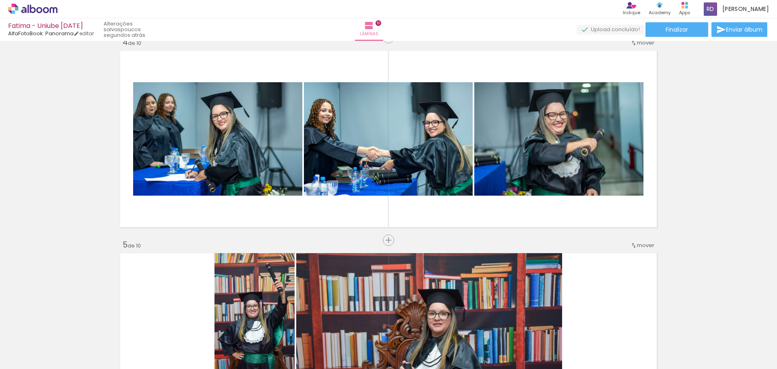
scroll to position [542, 0]
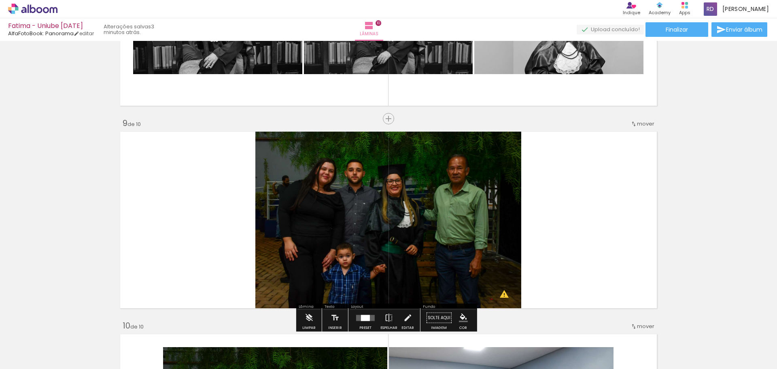
scroll to position [1635, 0]
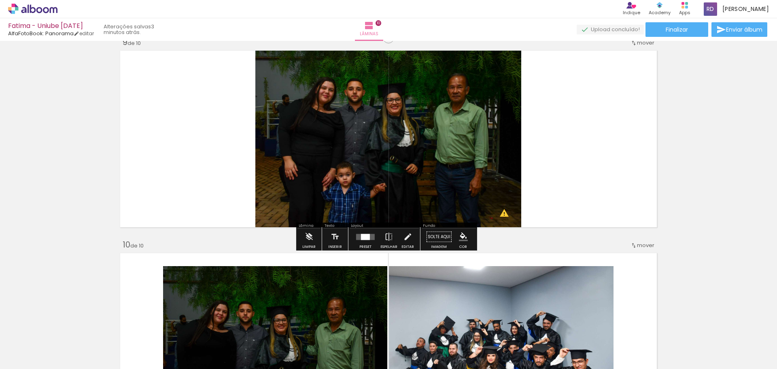
click at [594, 154] on quentale-layouter at bounding box center [388, 139] width 542 height 182
click at [462, 237] on iron-icon "color picker" at bounding box center [463, 236] width 9 height 9
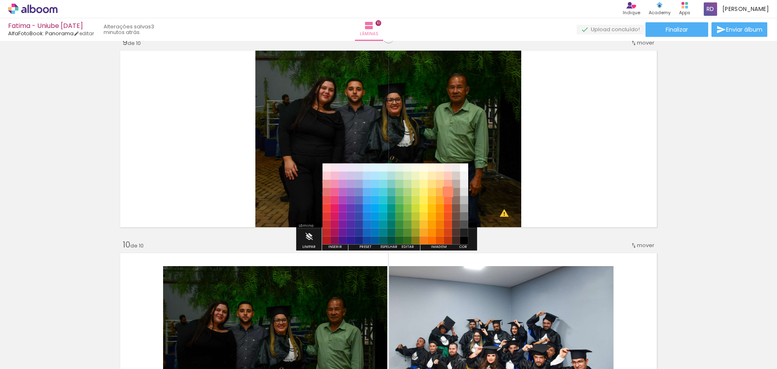
click at [446, 189] on paper-item "#ff8a65" at bounding box center [448, 192] width 8 height 8
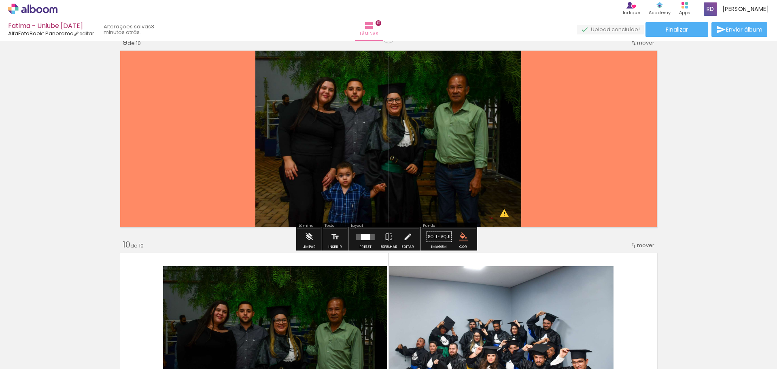
click at [460, 237] on iron-icon "color picker" at bounding box center [463, 236] width 9 height 9
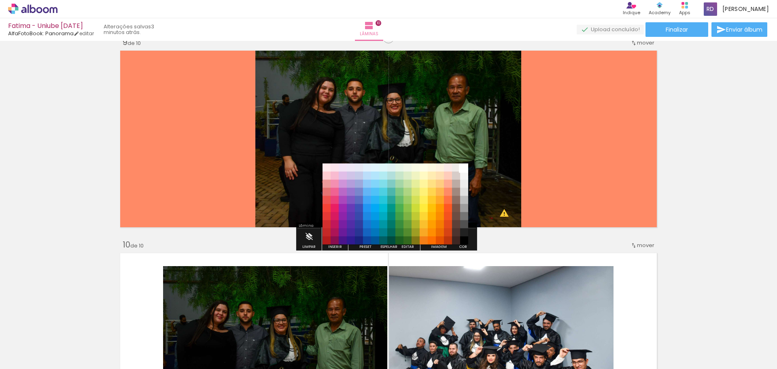
click at [466, 170] on paper-item "#ffffff" at bounding box center [464, 167] width 8 height 8
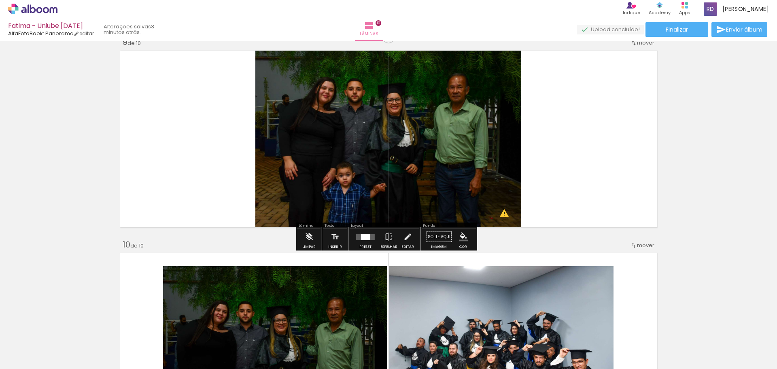
click at [459, 237] on iron-icon "color picker" at bounding box center [463, 236] width 9 height 9
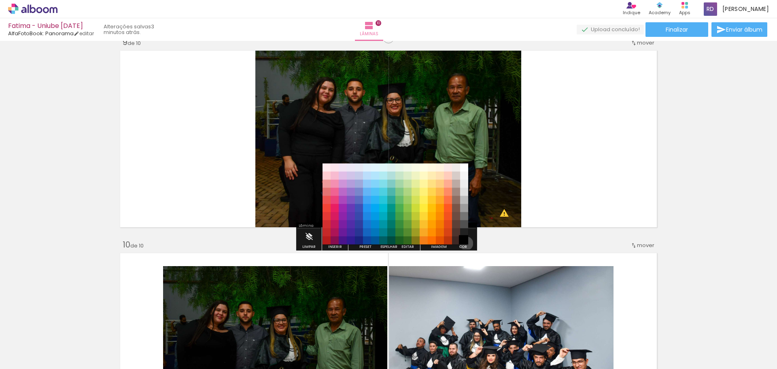
click at [463, 244] on paper-item "#000000" at bounding box center [464, 240] width 8 height 8
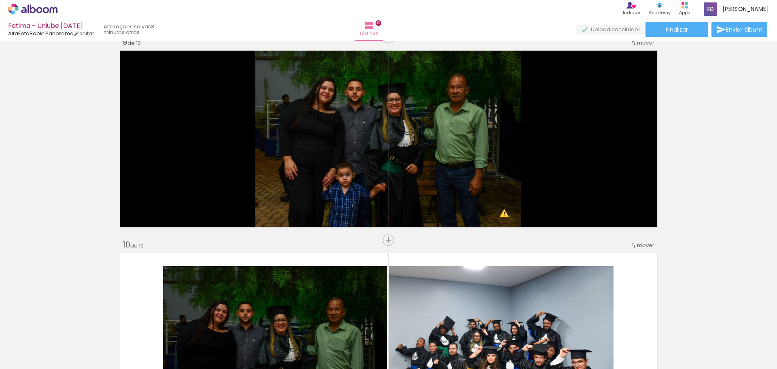
scroll to position [1716, 0]
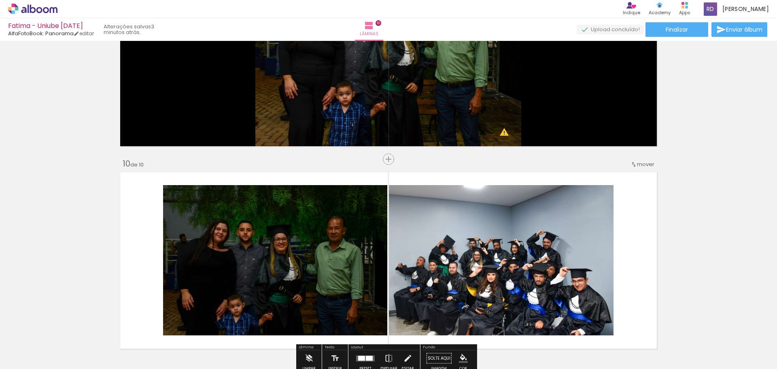
click at [627, 254] on quentale-layouter at bounding box center [388, 260] width 542 height 182
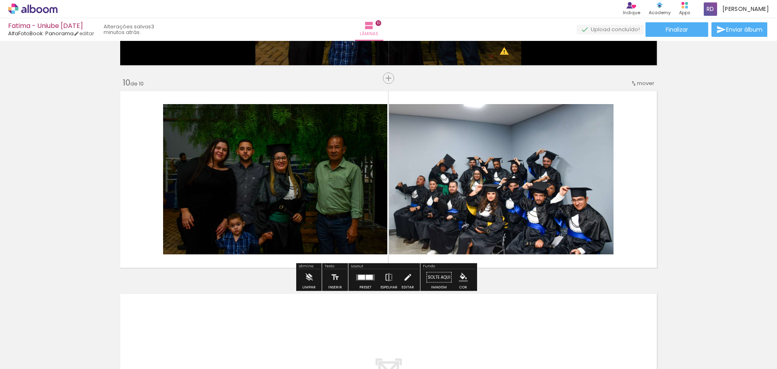
click at [462, 278] on iron-icon "color picker" at bounding box center [463, 277] width 9 height 9
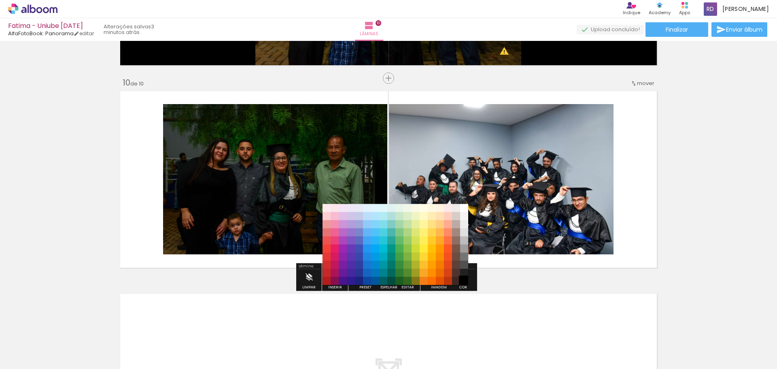
click at [462, 278] on paper-item "#000000" at bounding box center [464, 281] width 8 height 8
click at [463, 286] on div "#ffebee #ffcdd2 #ef9a9a #e57373 #ef5350 #f44336 #e53935 #d32f2f #c62828 #b71c1c…" at bounding box center [395, 248] width 146 height 81
click at [464, 280] on paper-item "#000000" at bounding box center [464, 281] width 8 height 8
drag, startPoint x: 699, startPoint y: 233, endPoint x: 680, endPoint y: 233, distance: 19.4
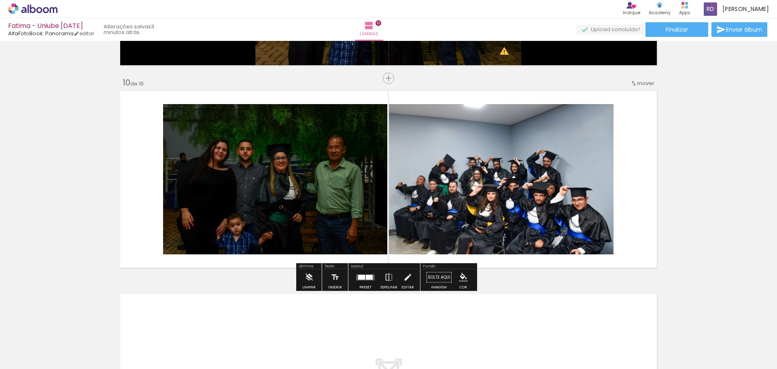
click at [633, 235] on quentale-layouter at bounding box center [388, 179] width 542 height 182
click at [462, 278] on iron-icon "color picker" at bounding box center [463, 277] width 9 height 9
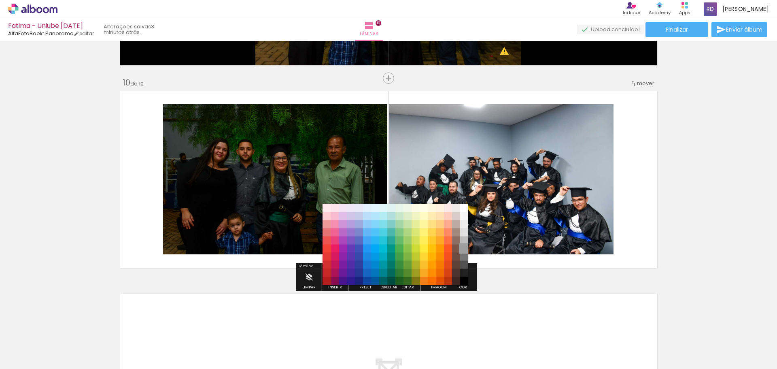
click at [465, 247] on paper-item "#9e9e9e" at bounding box center [464, 248] width 8 height 8
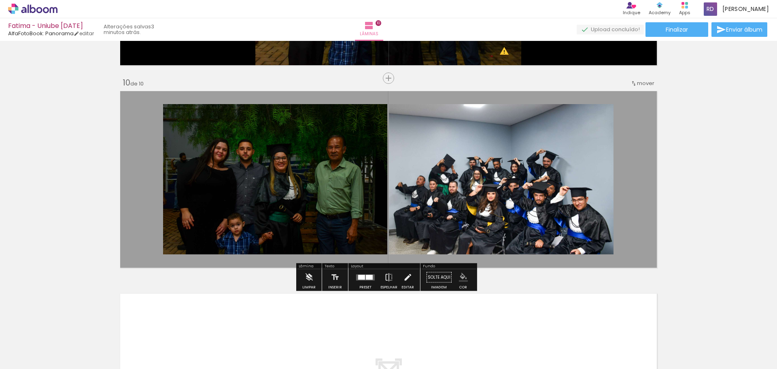
click at [460, 275] on iron-icon "color picker" at bounding box center [463, 277] width 9 height 9
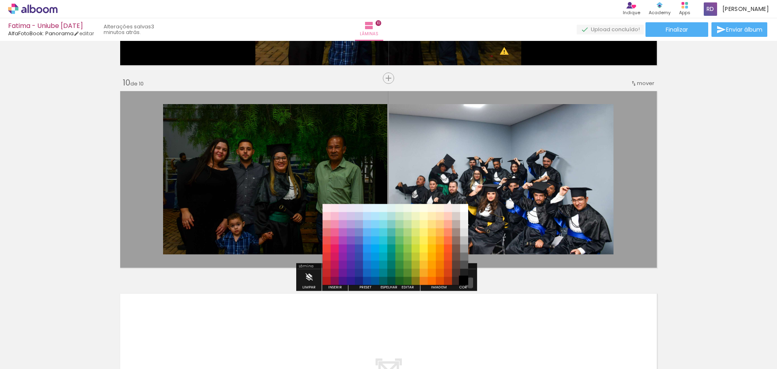
click at [467, 282] on paper-item "#000000" at bounding box center [464, 281] width 8 height 8
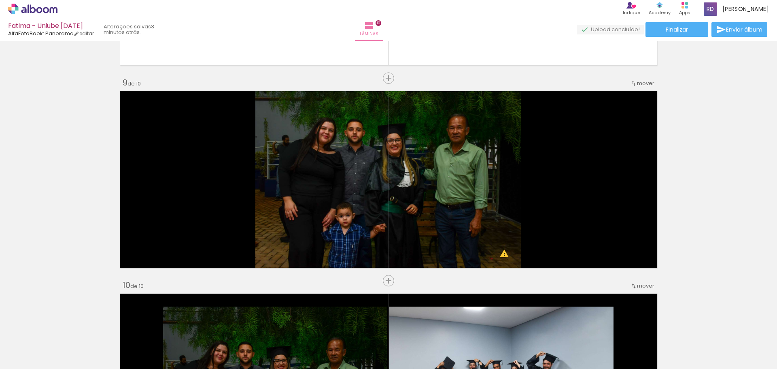
scroll to position [1392, 0]
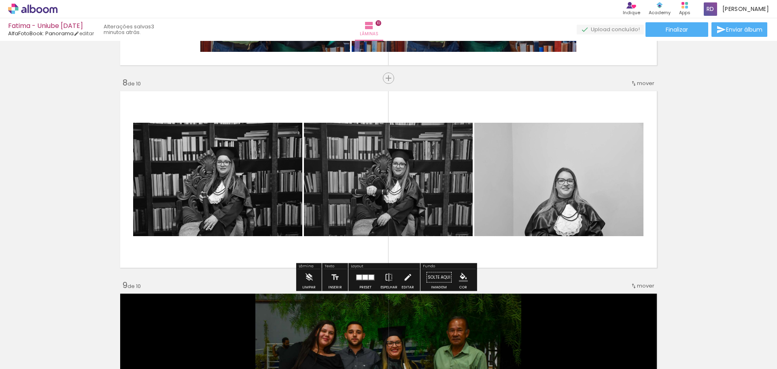
click at [463, 278] on iron-icon "color picker" at bounding box center [463, 277] width 9 height 9
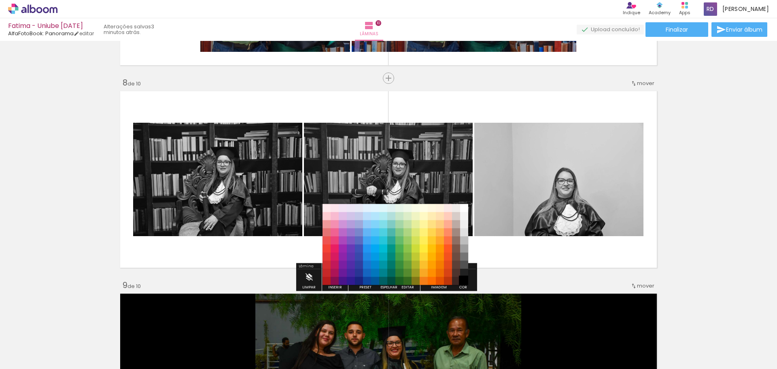
click at [462, 284] on paper-item "#000000" at bounding box center [464, 281] width 8 height 8
click at [465, 278] on paper-item "#000000" at bounding box center [464, 281] width 8 height 8
click at [465, 279] on paper-item "#000000" at bounding box center [464, 281] width 8 height 8
click at [462, 279] on paper-item "#000000" at bounding box center [464, 281] width 8 height 8
click at [435, 210] on paper-item "#fff8e1" at bounding box center [432, 208] width 8 height 8
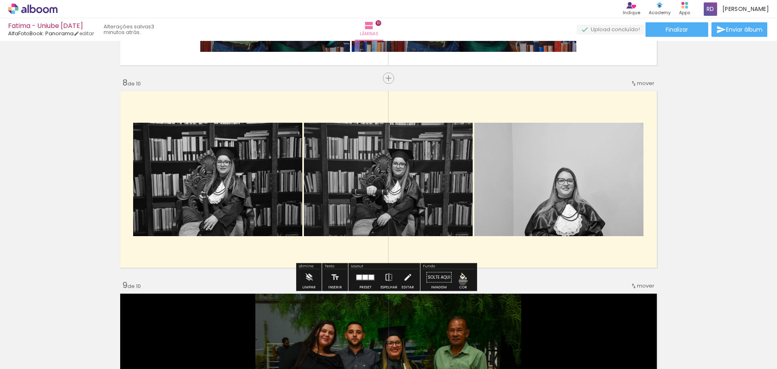
click at [460, 281] on iron-icon "color picker" at bounding box center [463, 277] width 9 height 9
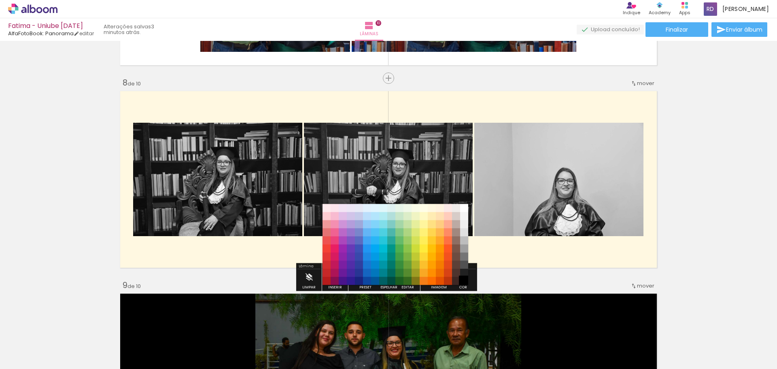
click at [466, 280] on paper-item "#000000" at bounding box center [464, 281] width 8 height 8
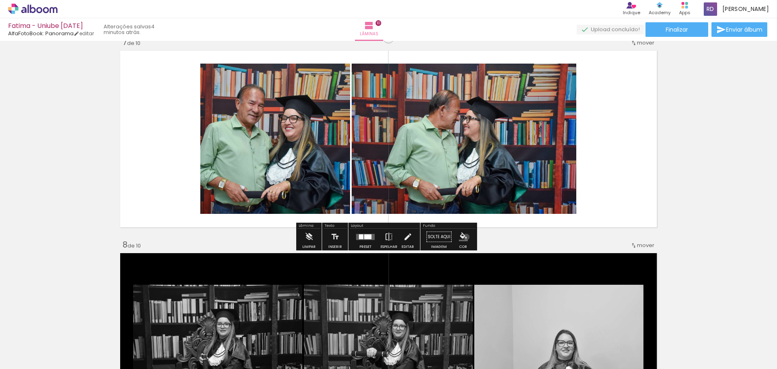
click at [463, 237] on iron-icon "color picker" at bounding box center [463, 236] width 9 height 9
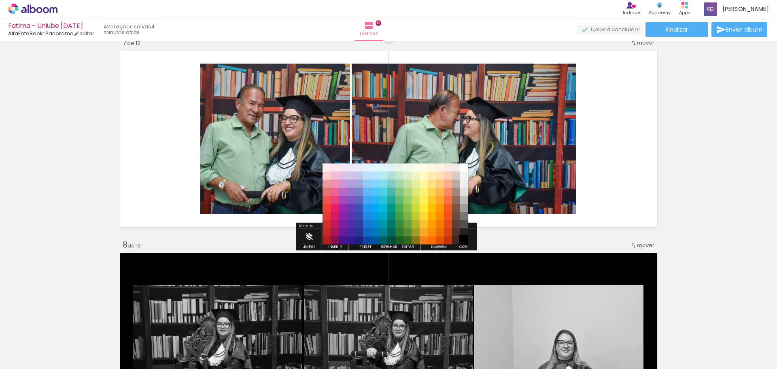
click at [461, 239] on paper-item "#000000" at bounding box center [464, 240] width 8 height 8
click at [465, 231] on paper-item "#212121" at bounding box center [464, 232] width 8 height 8
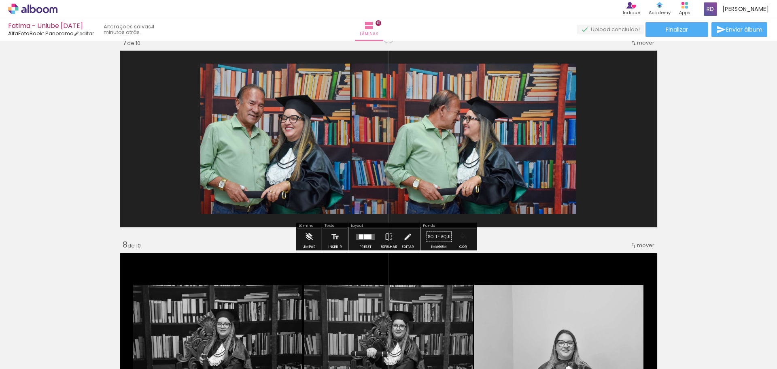
click at [463, 239] on iron-icon "color picker" at bounding box center [463, 236] width 9 height 9
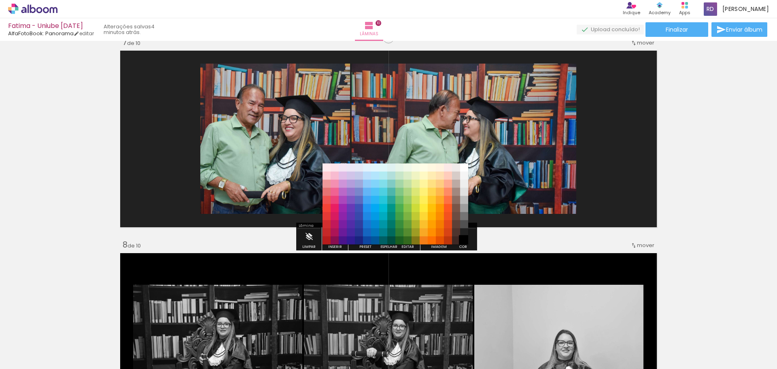
click at [462, 241] on paper-item "#000000" at bounding box center [464, 240] width 8 height 8
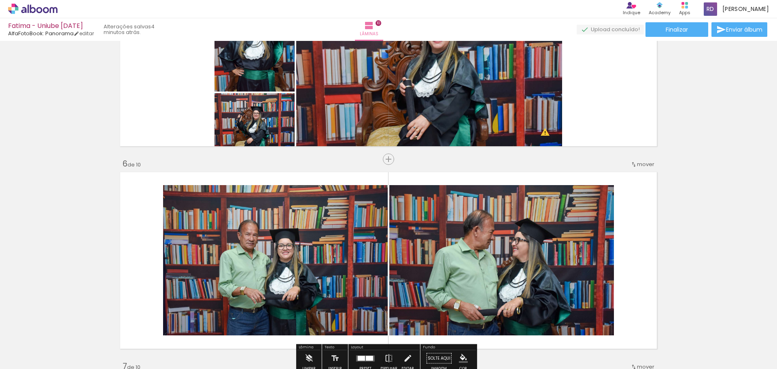
scroll to position [987, 0]
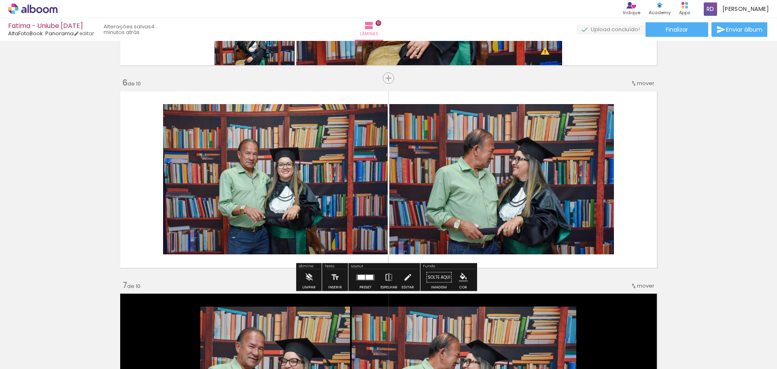
click at [640, 206] on quentale-layouter at bounding box center [388, 179] width 542 height 182
click at [464, 273] on iron-icon "color picker" at bounding box center [463, 277] width 9 height 9
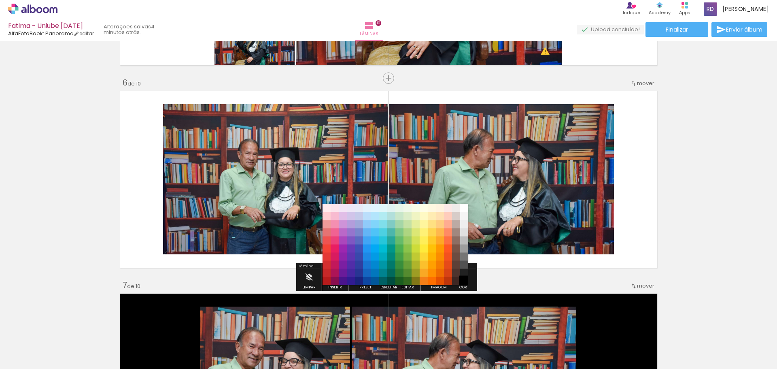
click at [467, 281] on paper-item "#000000" at bounding box center [464, 281] width 8 height 8
click at [462, 277] on paper-item "#000000" at bounding box center [464, 281] width 8 height 8
click at [464, 261] on paper-item "#515151" at bounding box center [464, 265] width 8 height 8
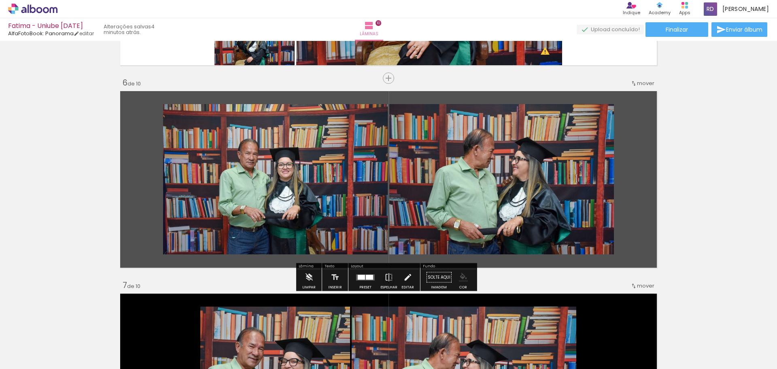
click at [467, 277] on paper-menu-button "#ffebee #ffcdd2 #ef9a9a #e57373 #ef5350 #f44336 #e53935 #d32f2f #c62828 #b71c1c…" at bounding box center [463, 276] width 15 height 15
click at [465, 273] on paper-menu-button "#ffebee #ffcdd2 #ef9a9a #e57373 #ef5350 #f44336 #e53935 #d32f2f #c62828 #b71c1c…" at bounding box center [463, 276] width 15 height 15
click at [698, 193] on div "Inserir lâmina 1 de 10 Inserir lâmina 2 de 10 Inserir lâmina 3 de 10 Inserir lâ…" at bounding box center [388, 168] width 777 height 2225
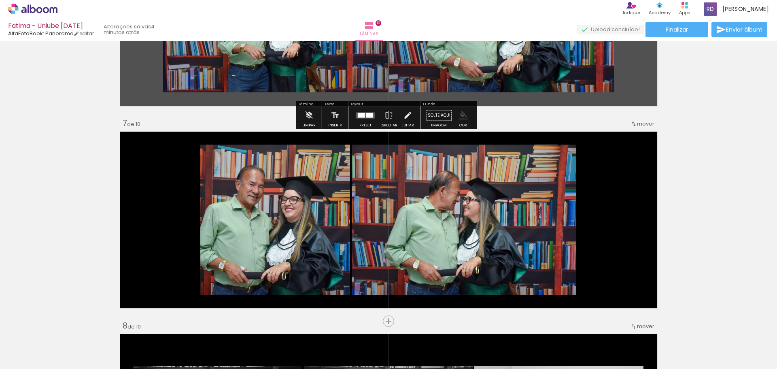
scroll to position [1028, 0]
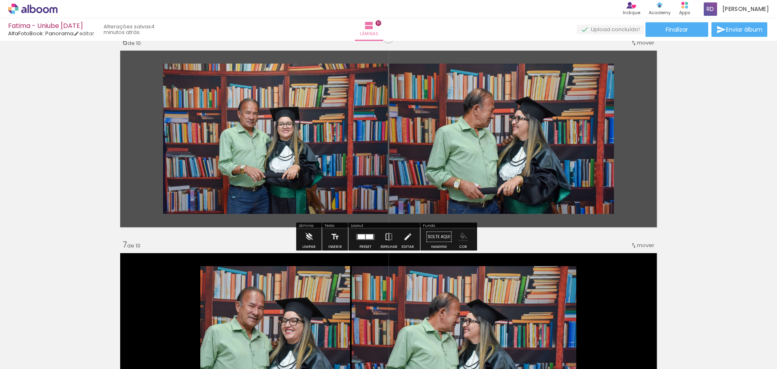
click at [467, 239] on paper-menu-button "#ffebee #ffcdd2 #ef9a9a #e57373 #ef5350 #f44336 #e53935 #d32f2f #c62828 #b71c1c…" at bounding box center [463, 236] width 15 height 15
click at [455, 245] on paper-button "Cor" at bounding box center [462, 239] width 19 height 21
click at [462, 240] on iron-icon "color picker" at bounding box center [463, 236] width 9 height 9
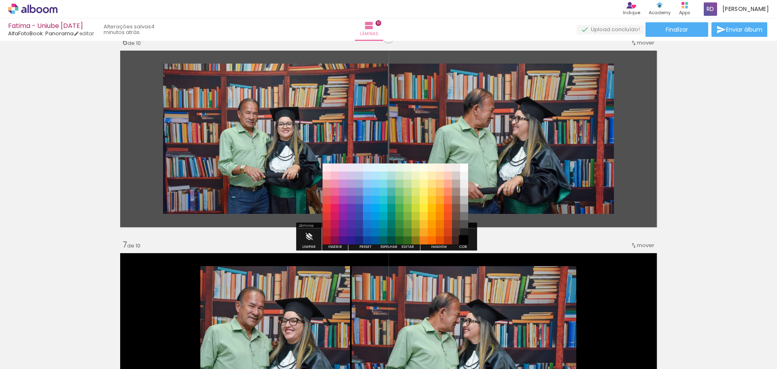
click at [462, 242] on paper-item "#000000" at bounding box center [464, 240] width 8 height 8
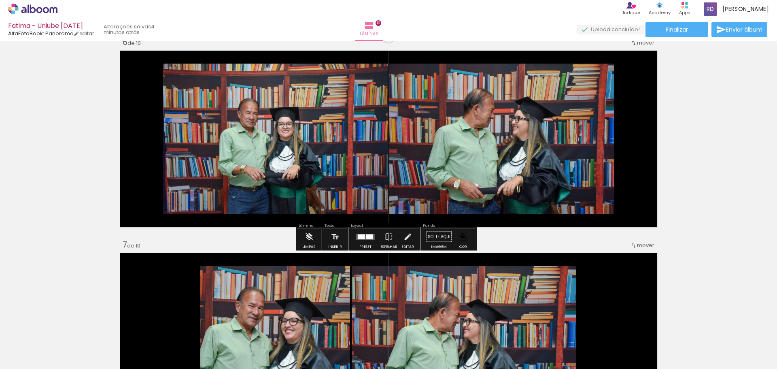
click at [677, 191] on div "Inserir lâmina 1 de 10 Inserir lâmina 2 de 10 Inserir lâmina 3 de 10 Inserir lâ…" at bounding box center [388, 128] width 777 height 2225
click at [717, 180] on div "Inserir lâmina 1 de 10 Inserir lâmina 2 de 10 Inserir lâmina 3 de 10 Inserir lâ…" at bounding box center [388, 128] width 777 height 2225
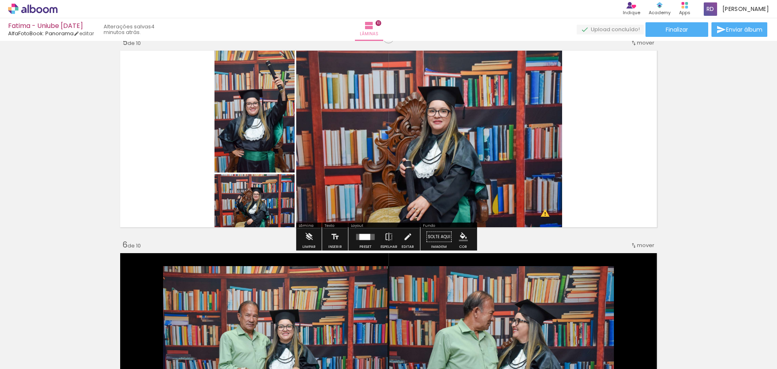
click at [464, 233] on iron-icon "color picker" at bounding box center [463, 236] width 9 height 9
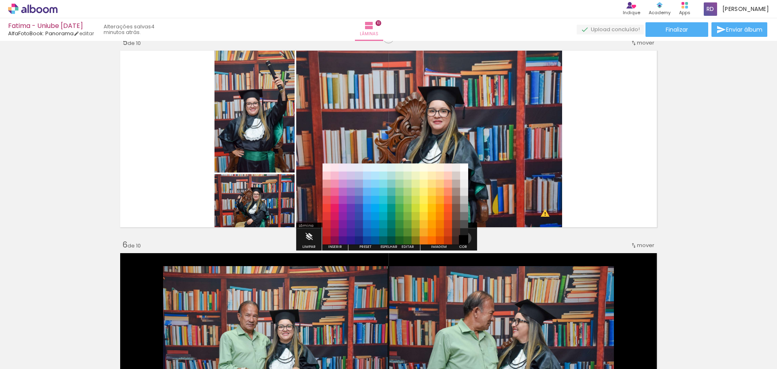
click at [462, 238] on paper-item "#000000" at bounding box center [464, 240] width 8 height 8
click at [745, 140] on div "Inserir lâmina 1 de 10 Inserir lâmina 2 de 10 Inserir lâmina 3 de 10 Inserir lâ…" at bounding box center [388, 330] width 777 height 2225
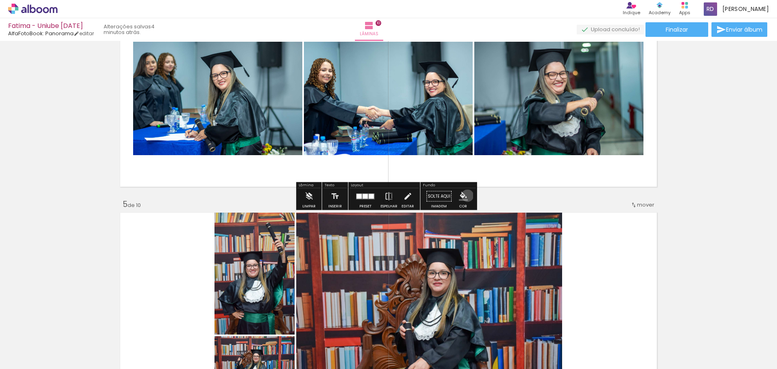
click at [464, 195] on iron-icon "color picker" at bounding box center [463, 196] width 9 height 9
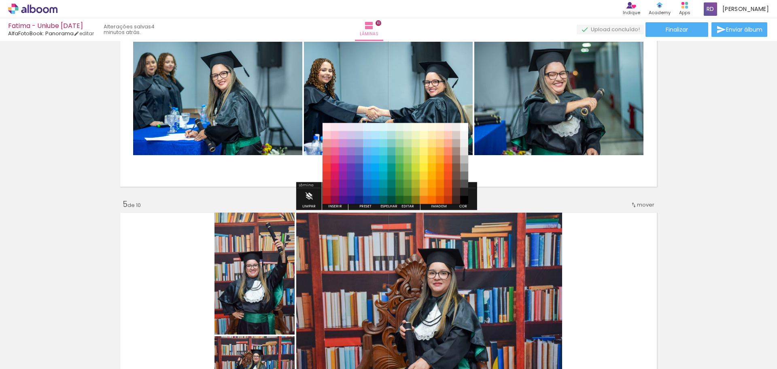
click at [464, 204] on div "#ffebee #ffcdd2 #ef9a9a #e57373 #ef5350 #f44336 #e53935 #d32f2f #c62828 #b71c1c…" at bounding box center [395, 167] width 146 height 81
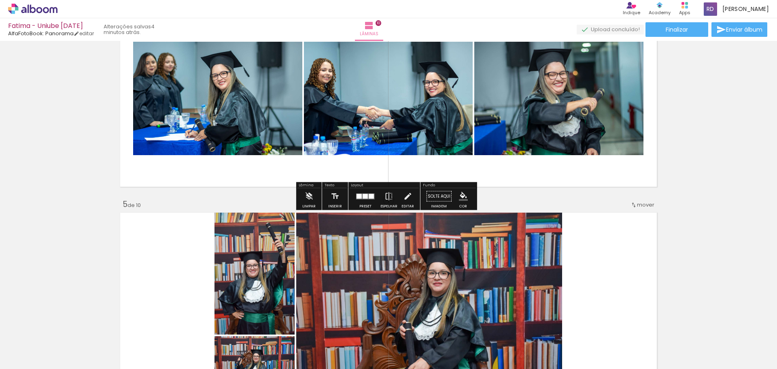
scroll to position [785, 0]
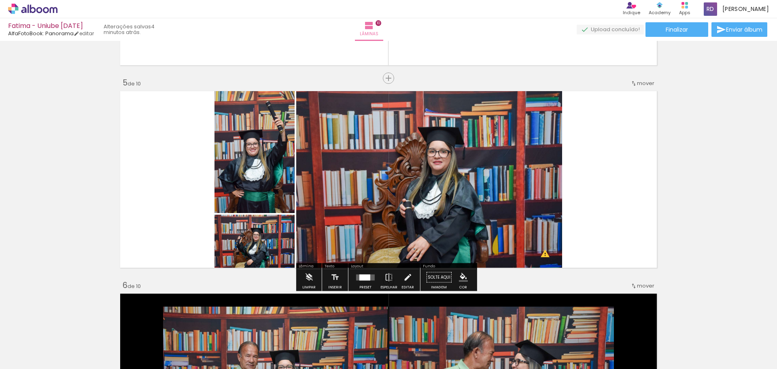
click at [460, 282] on paper-menu-button "#ffebee #ffcdd2 #ef9a9a #e57373 #ef5350 #f44336 #e53935 #d32f2f #c62828 #b71c1c…" at bounding box center [463, 276] width 15 height 15
click at [683, 218] on div "Inserir lâmina 1 de 10 Inserir lâmina 2 de 10 Inserir lâmina 3 de 10 Inserir lâ…" at bounding box center [388, 370] width 777 height 2225
click at [597, 154] on quentale-layouter at bounding box center [388, 179] width 542 height 182
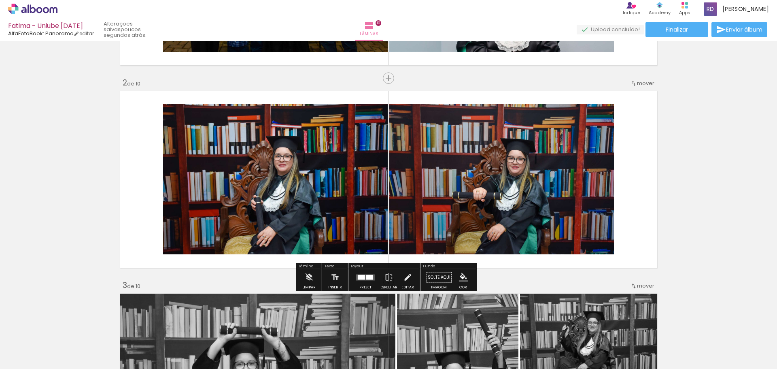
scroll to position [0, 0]
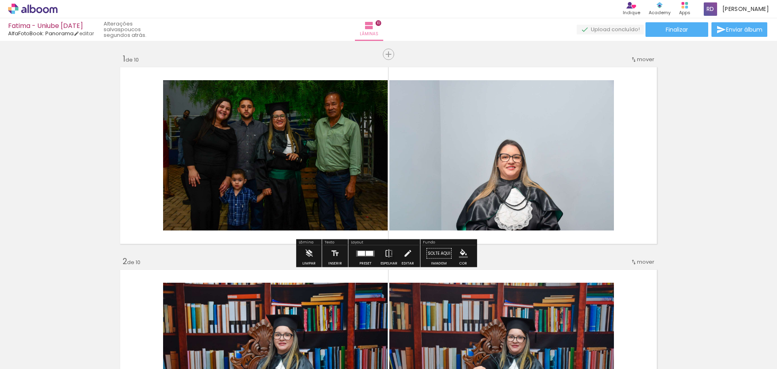
click at [465, 252] on iron-icon "color picker" at bounding box center [463, 253] width 9 height 9
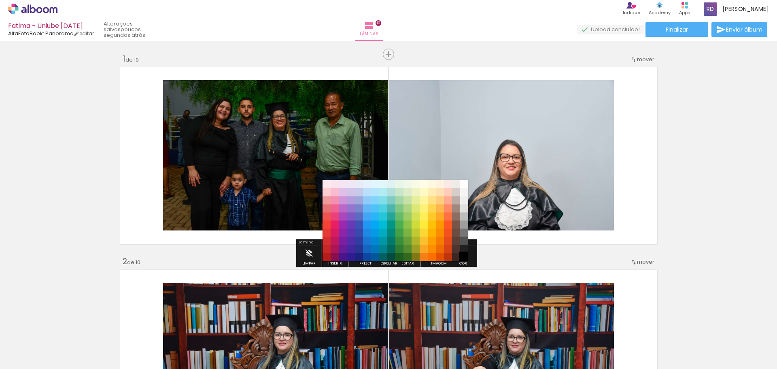
click at [460, 255] on paper-item "#000000" at bounding box center [464, 257] width 8 height 8
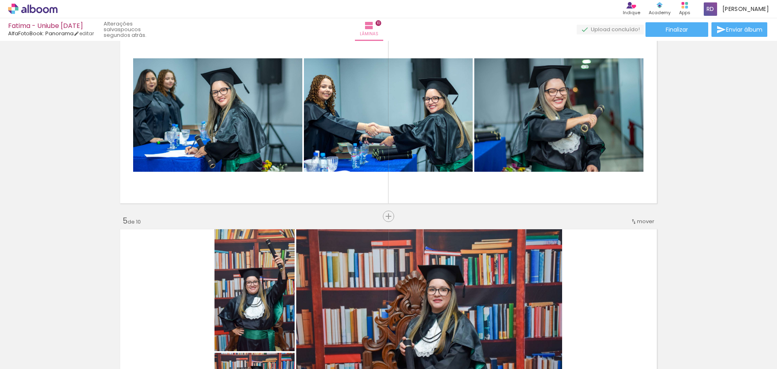
scroll to position [809, 0]
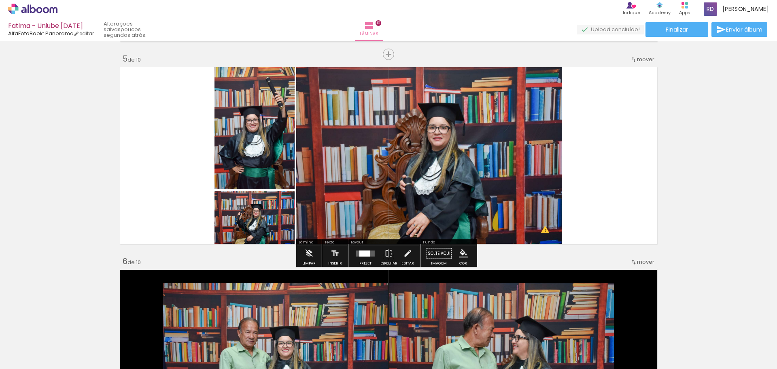
click at [464, 250] on iron-icon "color picker" at bounding box center [463, 253] width 9 height 9
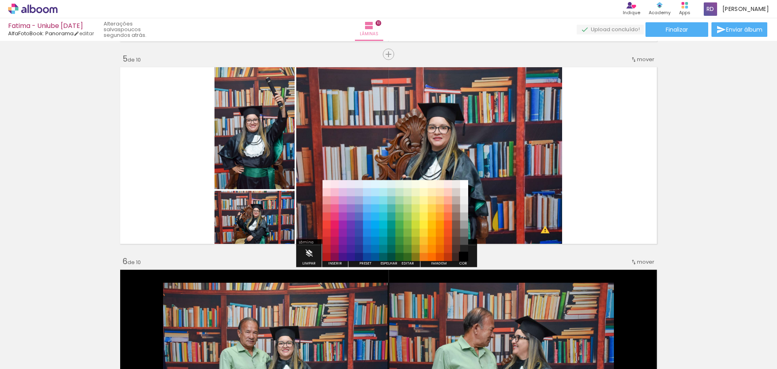
click at [465, 256] on paper-item "#000000" at bounding box center [464, 257] width 8 height 8
click at [465, 246] on paper-item "#212121" at bounding box center [464, 249] width 8 height 8
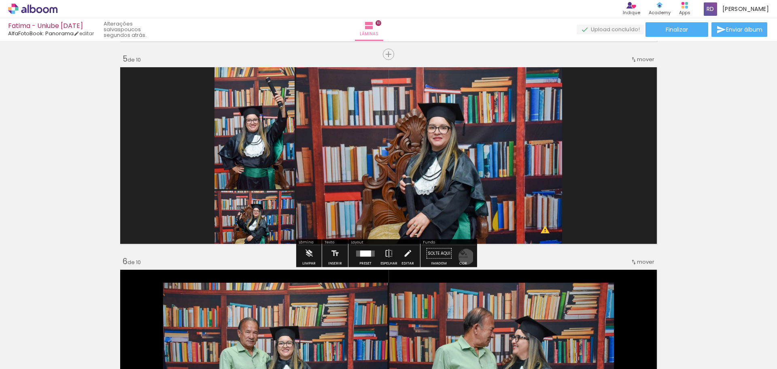
click at [463, 256] on iron-icon "color picker" at bounding box center [463, 253] width 9 height 9
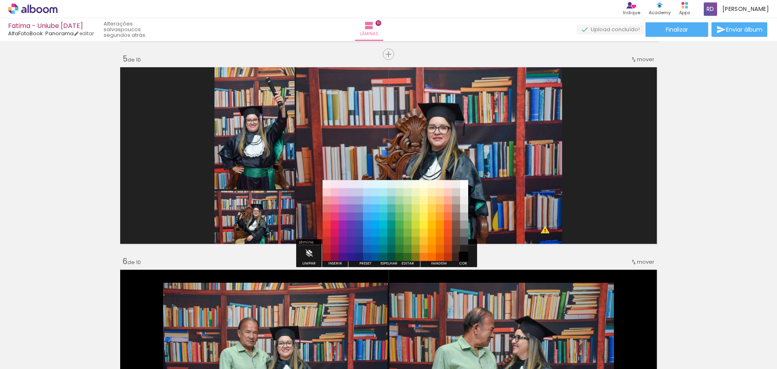
click at [466, 260] on paper-item "#000000" at bounding box center [464, 257] width 8 height 8
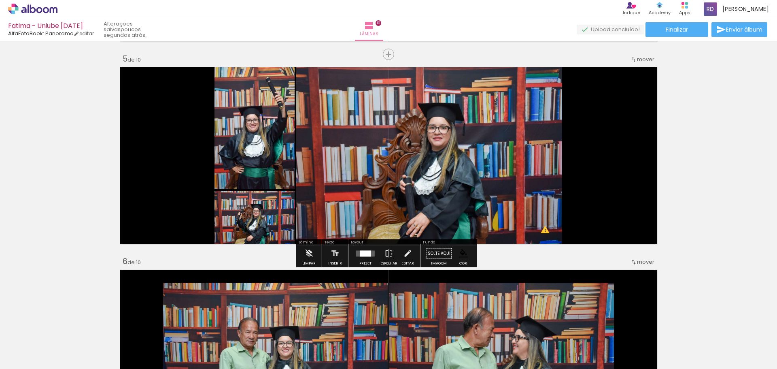
click at [687, 193] on div "Inserir lâmina 1 de 10 Inserir lâmina 2 de 10 Inserir lâmina 3 de 10 Inserir lâ…" at bounding box center [388, 347] width 777 height 2225
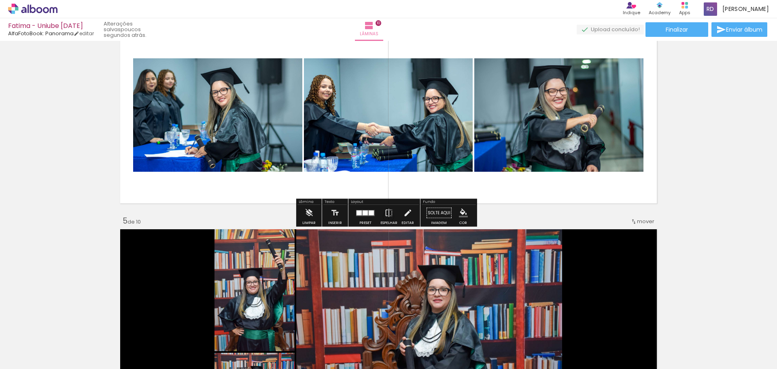
click at [461, 220] on paper-menu-button "#ffebee #ffcdd2 #ef9a9a #e57373 #ef5350 #f44336 #e53935 #d32f2f #c62828 #b71c1c…" at bounding box center [463, 212] width 15 height 15
click at [460, 211] on iron-icon "color picker" at bounding box center [463, 212] width 9 height 9
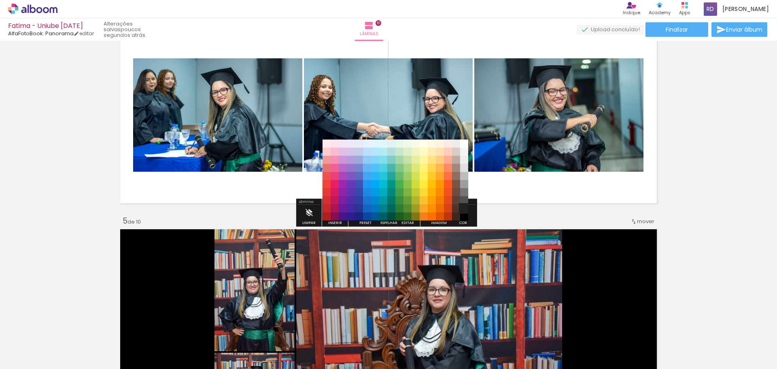
click at [467, 210] on paper-item "#212121" at bounding box center [464, 208] width 8 height 8
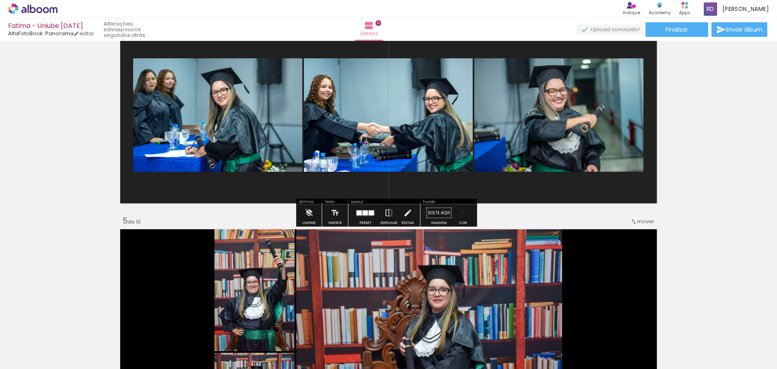
click at [461, 216] on iron-icon "color picker" at bounding box center [463, 212] width 9 height 9
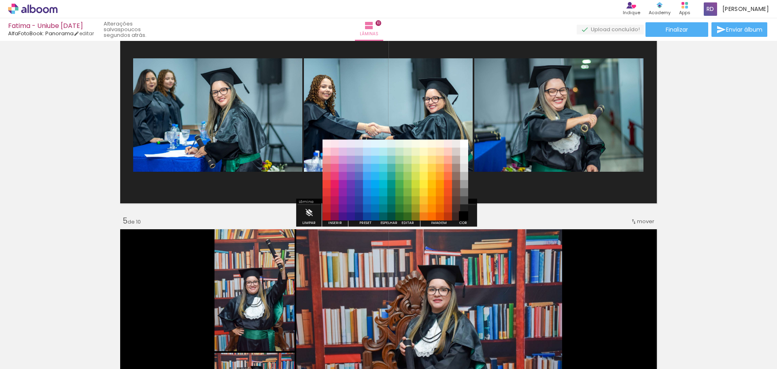
click at [465, 220] on paper-item "#000000" at bounding box center [464, 216] width 8 height 8
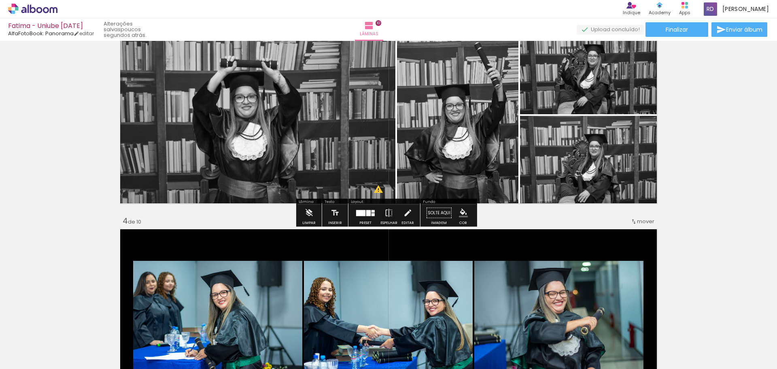
click at [464, 212] on iron-icon "color picker" at bounding box center [463, 212] width 9 height 9
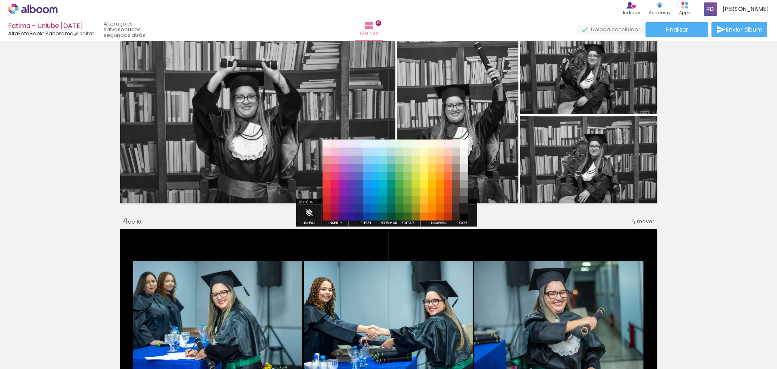
click at [463, 210] on paper-item "#212121" at bounding box center [464, 208] width 8 height 8
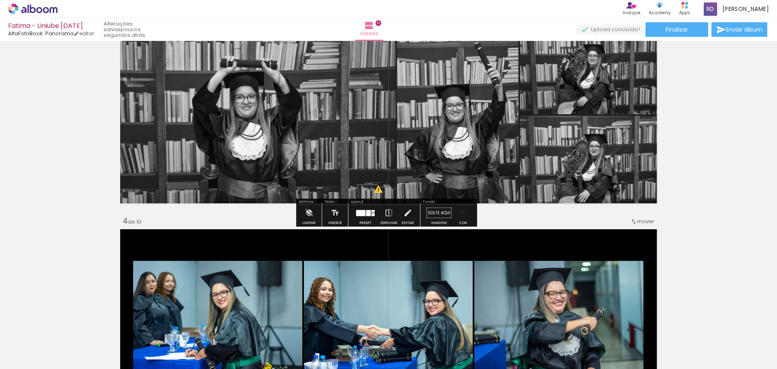
click at [461, 211] on iron-icon "color picker" at bounding box center [463, 212] width 9 height 9
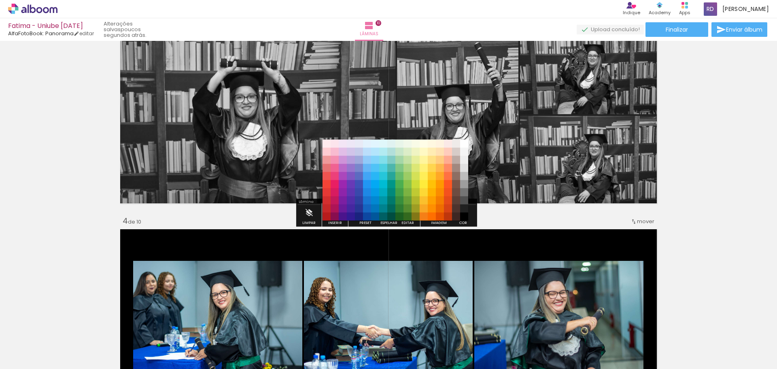
click at [467, 220] on div "#ffebee #ffcdd2 #ef9a9a #e57373 #ef5350 #f44336 #e53935 #d32f2f #c62828 #b71c1c…" at bounding box center [395, 184] width 146 height 81
click at [468, 218] on paper-item "#000000" at bounding box center [464, 216] width 8 height 8
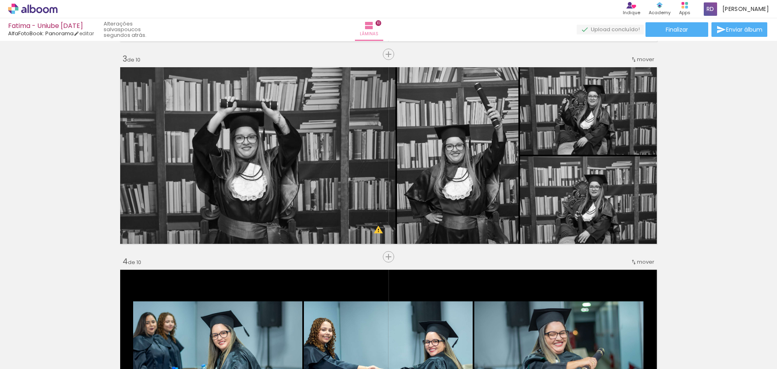
scroll to position [243, 0]
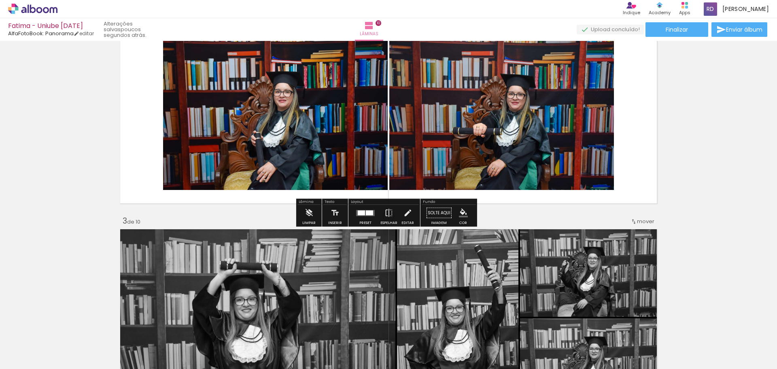
click at [459, 209] on iron-icon "color picker" at bounding box center [463, 212] width 9 height 9
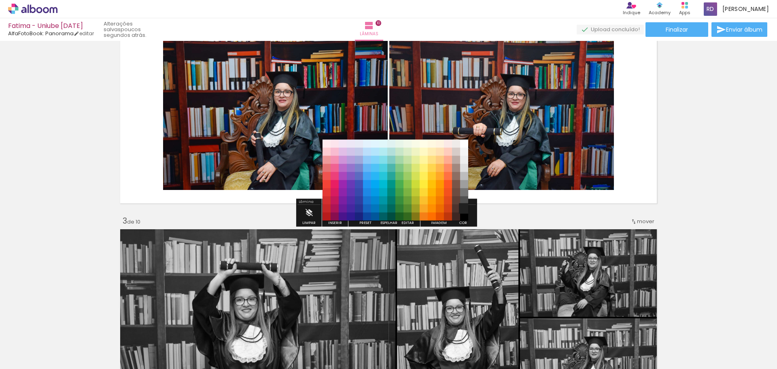
click at [466, 208] on paper-item "#212121" at bounding box center [464, 208] width 8 height 8
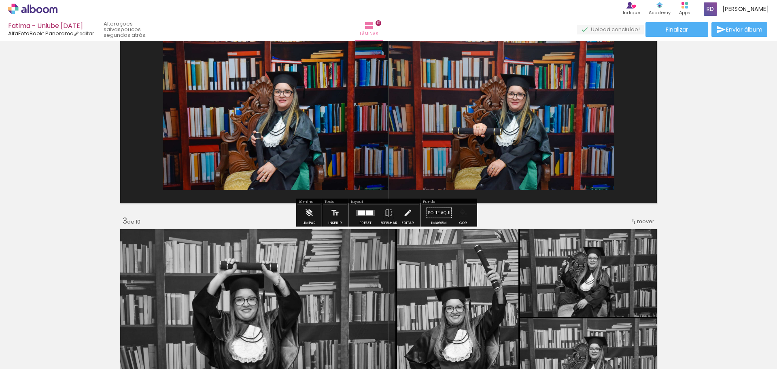
click at [460, 215] on iron-icon "color picker" at bounding box center [463, 212] width 9 height 9
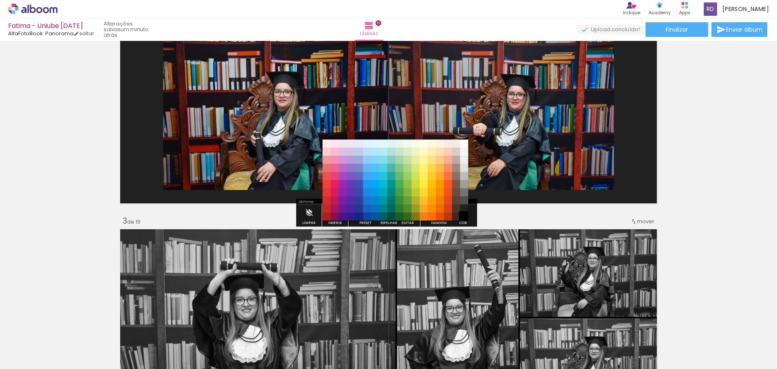
click at [466, 218] on paper-item "#000000" at bounding box center [464, 216] width 8 height 8
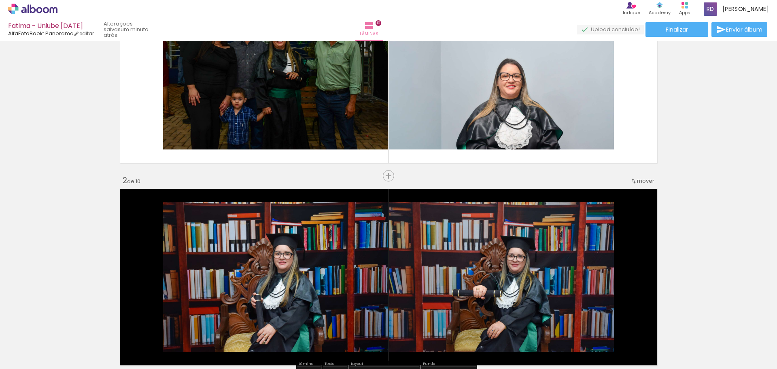
scroll to position [0, 0]
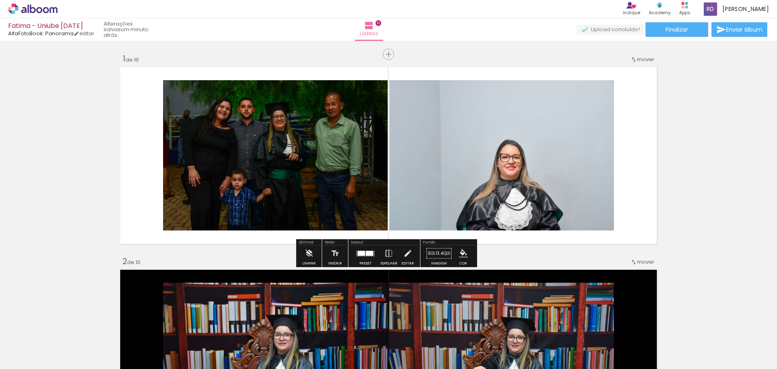
click at [453, 264] on paper-button "Cor" at bounding box center [462, 255] width 19 height 21
click at [462, 259] on paper-menu-button "#ffebee #ffcdd2 #ef9a9a #e57373 #ef5350 #f44336 #e53935 #d32f2f #c62828 #b71c1c…" at bounding box center [463, 253] width 15 height 15
click at [463, 246] on paper-menu-button "#ffebee #ffcdd2 #ef9a9a #e57373 #ef5350 #f44336 #e53935 #d32f2f #c62828 #b71c1c…" at bounding box center [463, 253] width 15 height 15
click at [456, 250] on paper-menu-button "#ffebee #ffcdd2 #ef9a9a #e57373 #ef5350 #f44336 #e53935 #d32f2f #c62828 #b71c1c…" at bounding box center [463, 253] width 15 height 15
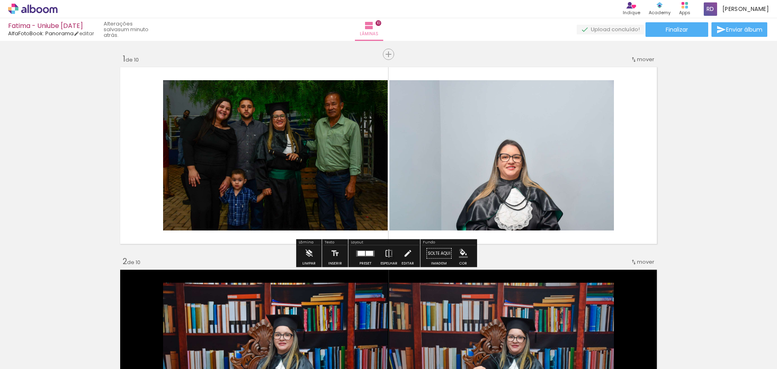
click at [459, 250] on iron-icon "color picker" at bounding box center [463, 253] width 9 height 9
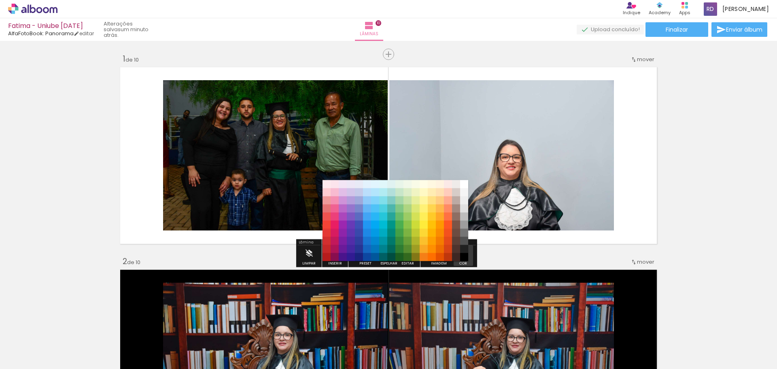
click at [458, 252] on div "#ffebee #ffcdd2 #ef9a9a #e57373 #ef5350 #f44336 #e53935 #d32f2f #c62828 #b71c1c…" at bounding box center [395, 224] width 146 height 81
click at [464, 253] on paper-item "#000000" at bounding box center [464, 257] width 8 height 8
click at [465, 250] on paper-item "#212121" at bounding box center [464, 249] width 8 height 8
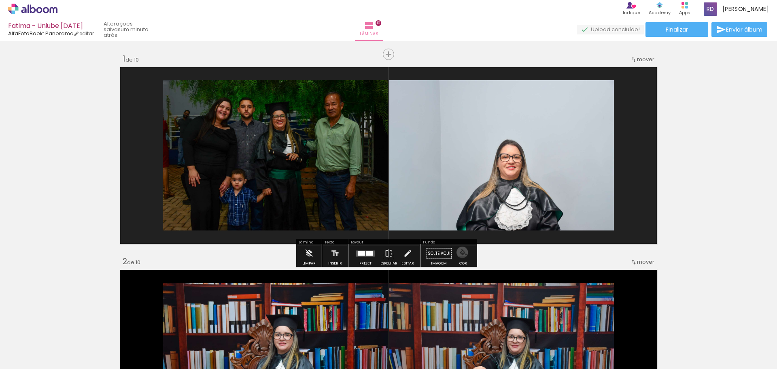
click at [459, 252] on iron-icon "color picker" at bounding box center [463, 253] width 9 height 9
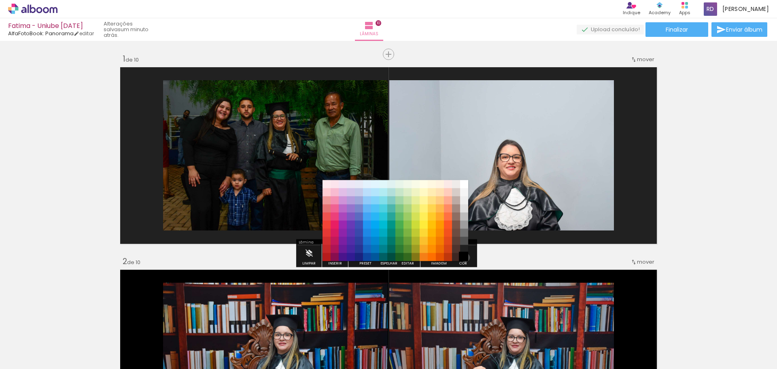
click at [462, 257] on paper-item "#000000" at bounding box center [464, 257] width 8 height 8
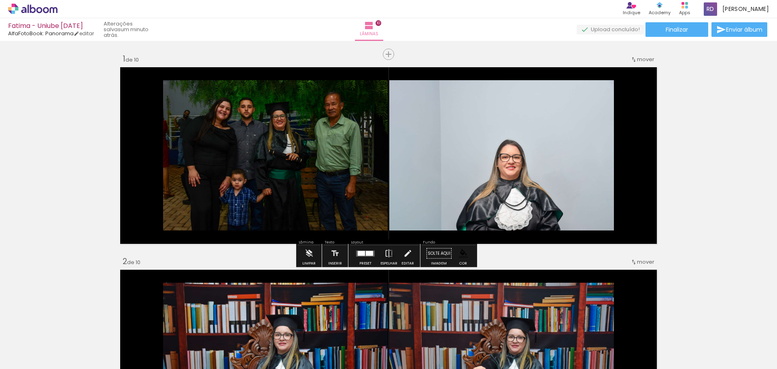
drag, startPoint x: 708, startPoint y: 183, endPoint x: 704, endPoint y: 172, distance: 11.4
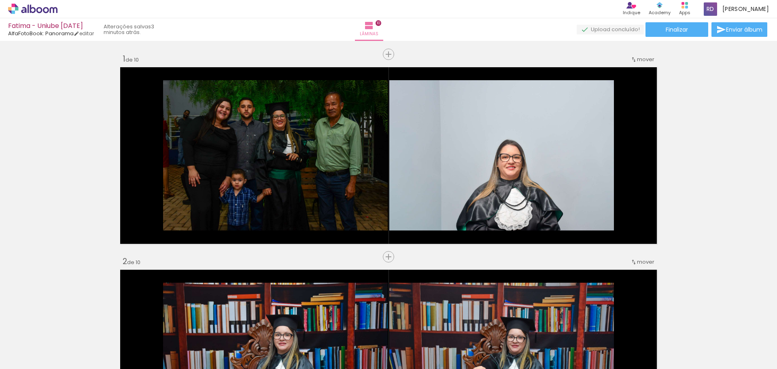
click at [471, 184] on quentale-photo at bounding box center [501, 155] width 225 height 150
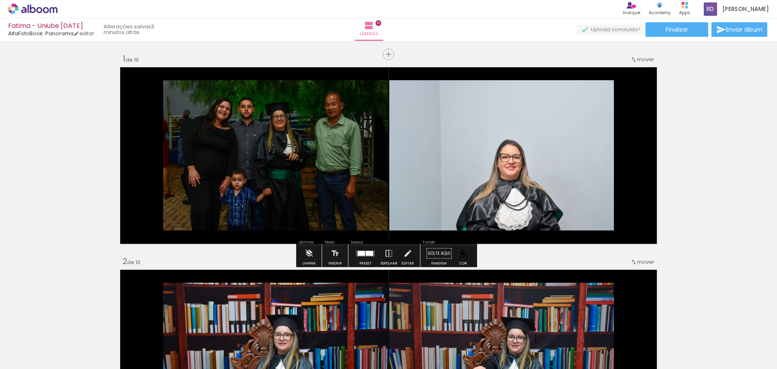
scroll to position [227, 0]
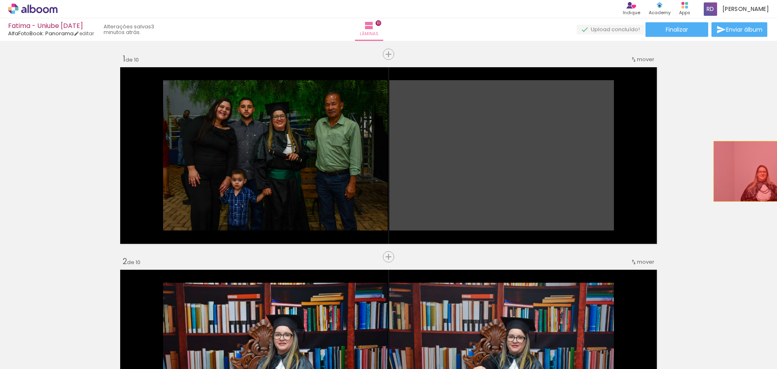
drag, startPoint x: 471, startPoint y: 184, endPoint x: 776, endPoint y: 166, distance: 305.9
click at [776, 166] on div "Inserir lâmina 1 de 10 Inserir lâmina 2 de 10 Inserir lâmina 3 de 10 Inserir lâ…" at bounding box center [388, 205] width 777 height 328
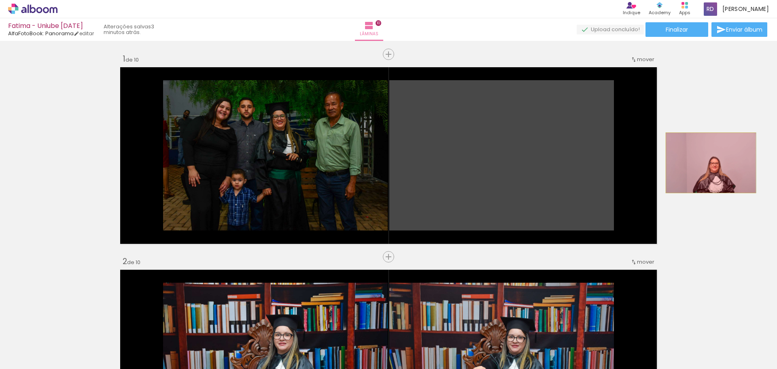
drag, startPoint x: 553, startPoint y: 171, endPoint x: 708, endPoint y: 163, distance: 154.3
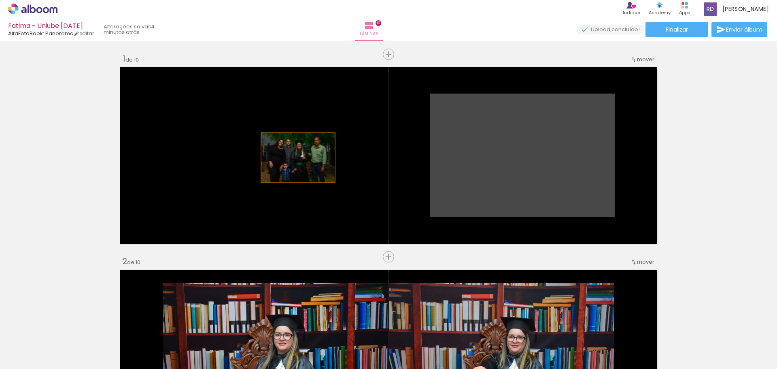
drag, startPoint x: 515, startPoint y: 148, endPoint x: 295, endPoint y: 157, distance: 220.7
click at [295, 157] on quentale-layouter at bounding box center [388, 155] width 542 height 182
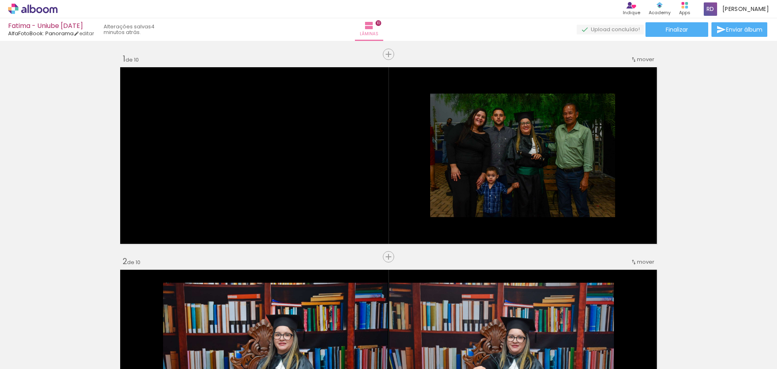
click at [29, 351] on paper-button "Adicionar Fotos" at bounding box center [24, 357] width 39 height 13
click at [0, 0] on input "file" at bounding box center [0, 0] width 0 height 0
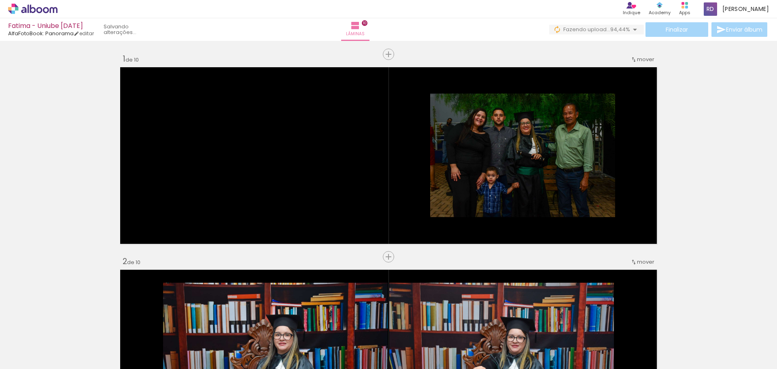
scroll to position [0, 0]
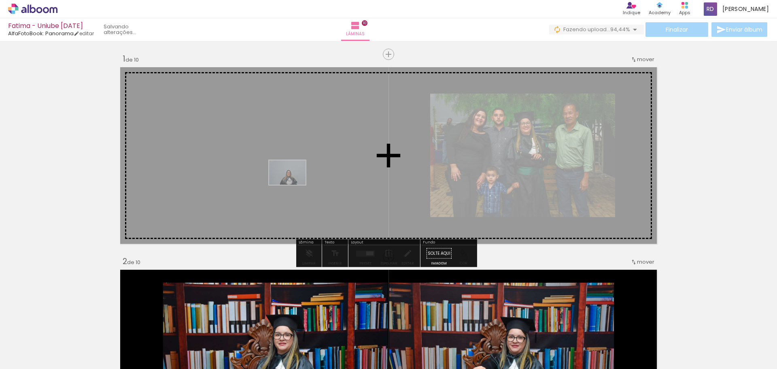
drag, startPoint x: 79, startPoint y: 355, endPoint x: 293, endPoint y: 184, distance: 274.1
click at [293, 184] on quentale-workspace at bounding box center [388, 184] width 777 height 369
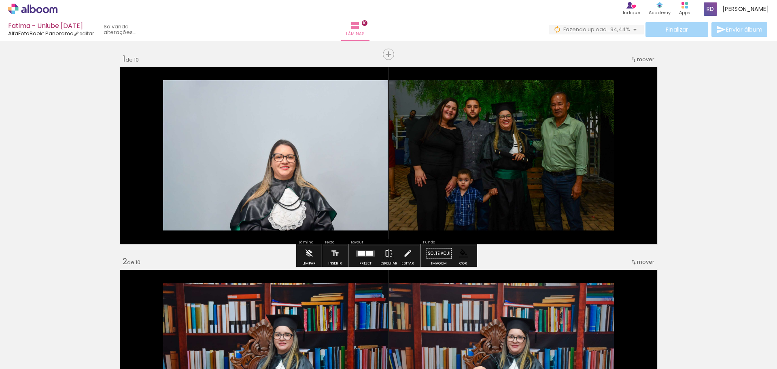
click at [386, 254] on iron-icon at bounding box center [388, 253] width 9 height 16
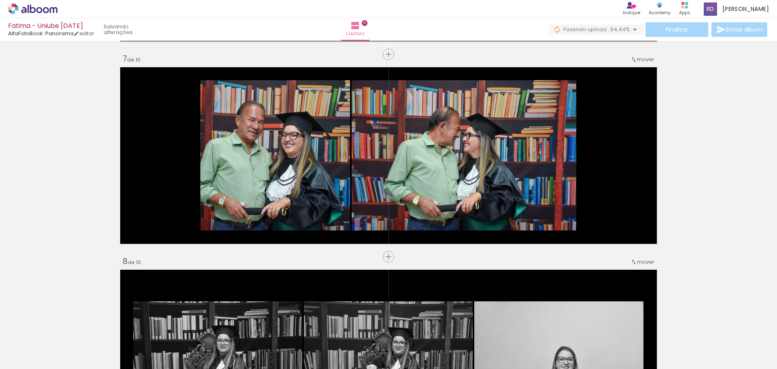
scroll to position [1416, 0]
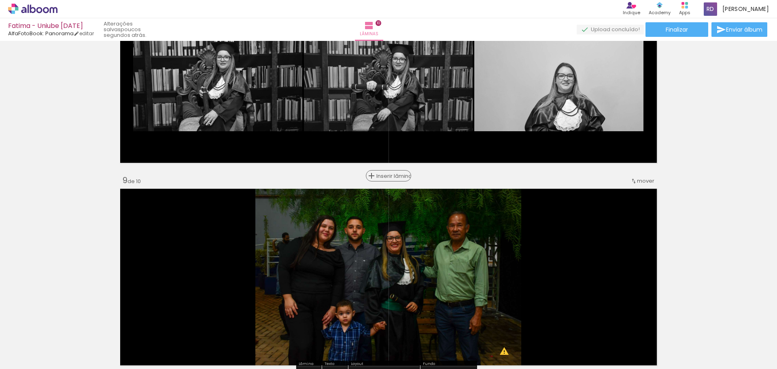
click at [382, 178] on span "Inserir lâmina" at bounding box center [392, 175] width 32 height 5
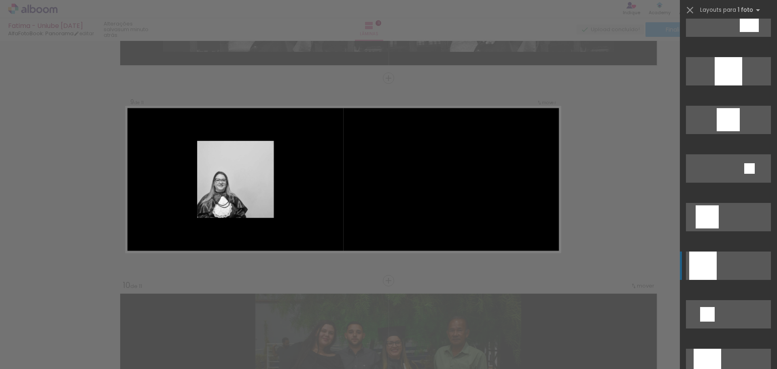
scroll to position [833, 0]
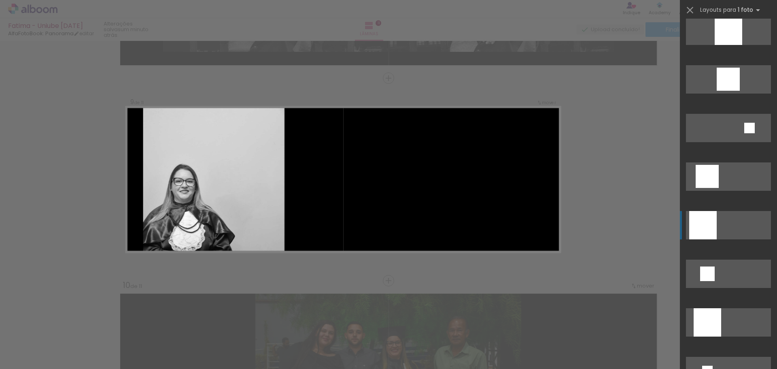
click at [709, 229] on div at bounding box center [703, 225] width 28 height 28
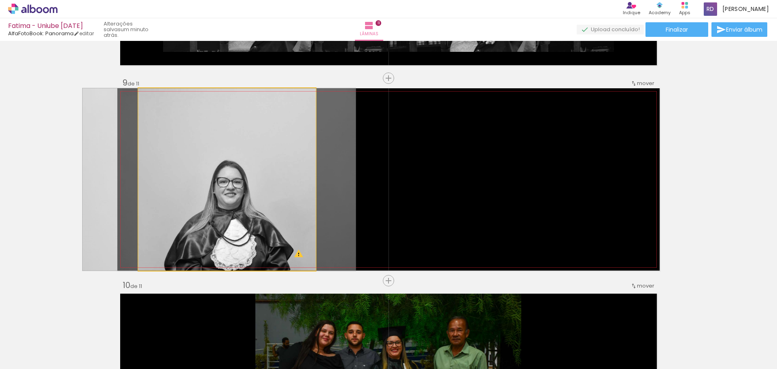
drag, startPoint x: 165, startPoint y: 167, endPoint x: 206, endPoint y: 161, distance: 40.9
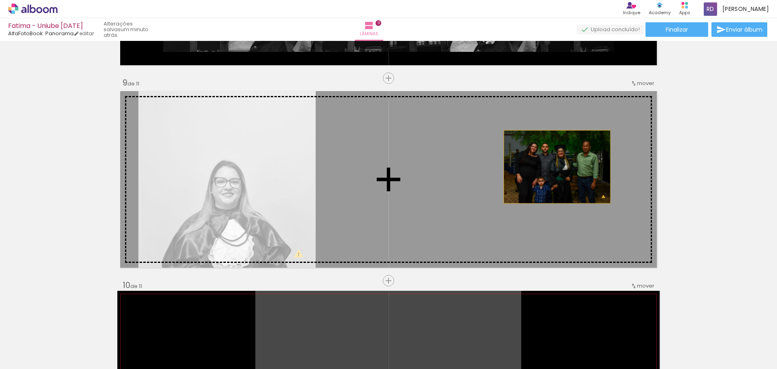
drag, startPoint x: 483, startPoint y: 312, endPoint x: 554, endPoint y: 167, distance: 161.4
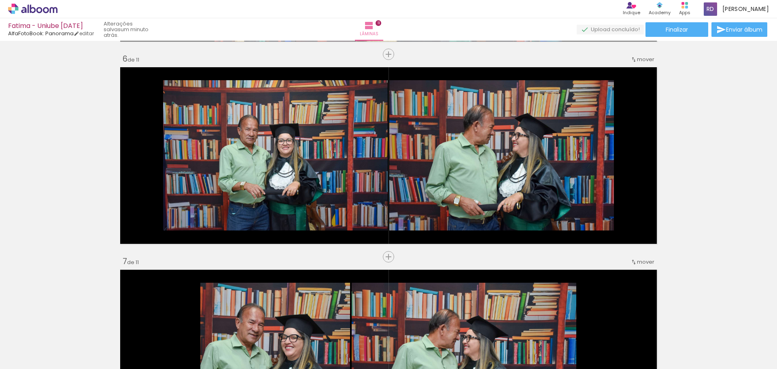
scroll to position [1214, 0]
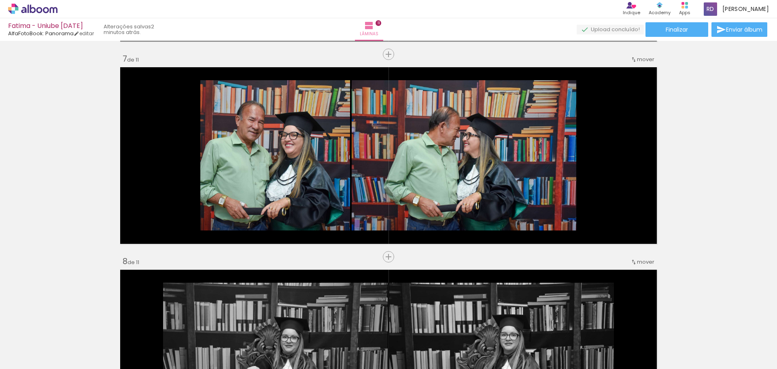
scroll to position [833, 0]
click at [708, 176] on div "Inserir lâmina 1 de 11 Inserir lâmina 2 de 11 Inserir lâmina 3 de 11 Inserir lâ…" at bounding box center [388, 44] width 777 height 2428
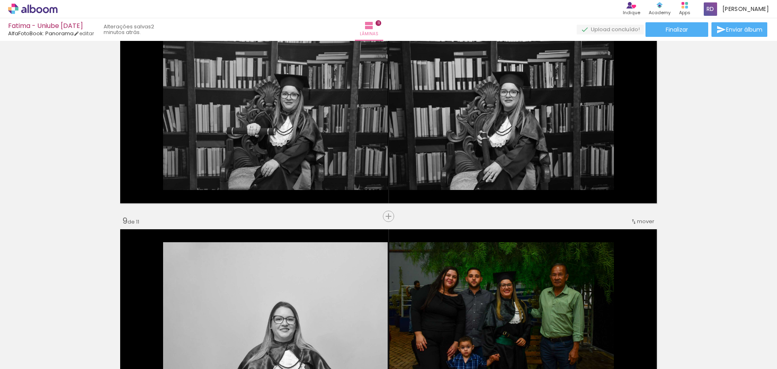
scroll to position [1618, 0]
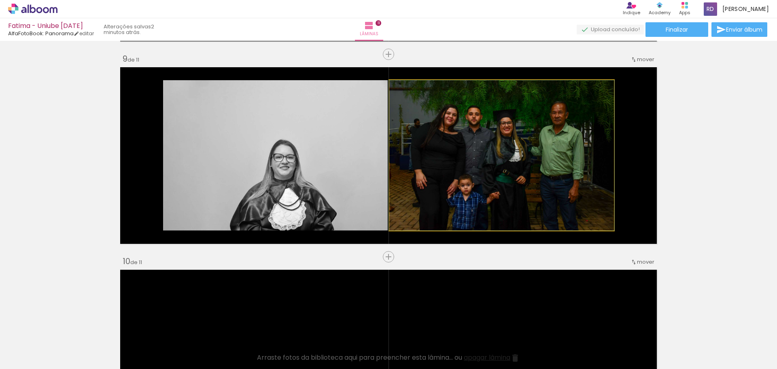
click at [571, 156] on quentale-photo at bounding box center [501, 155] width 225 height 150
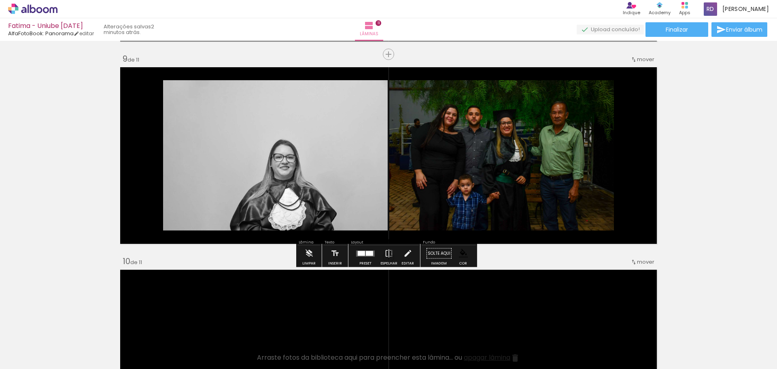
click at [464, 86] on div "Largura Cor" at bounding box center [471, 89] width 15 height 12
click at [0, 0] on slot "P&B" at bounding box center [0, 0] width 0 height 0
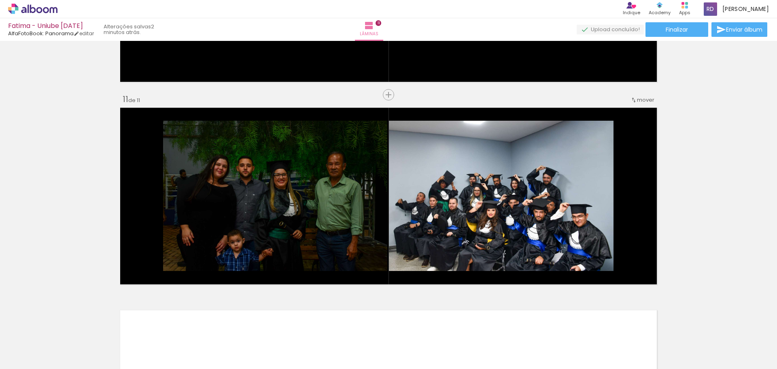
scroll to position [1739, 0]
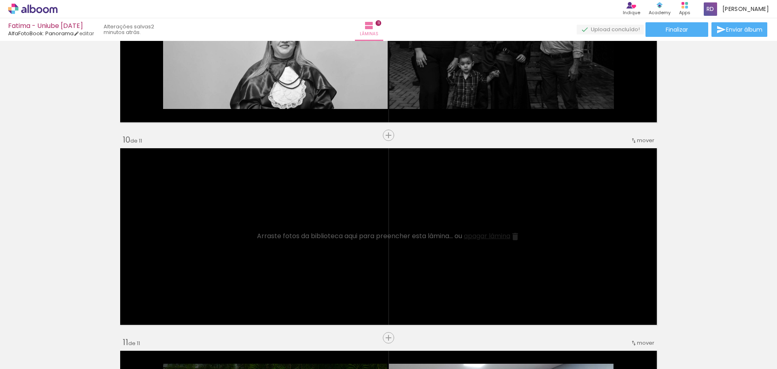
click at [492, 238] on span "apagar lâmina" at bounding box center [487, 235] width 47 height 9
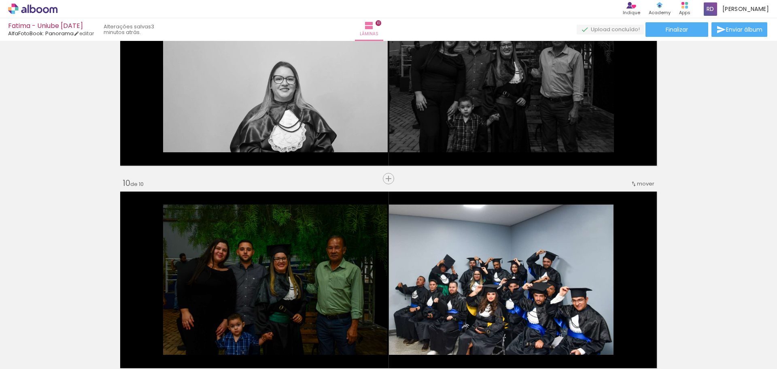
scroll to position [1615, 0]
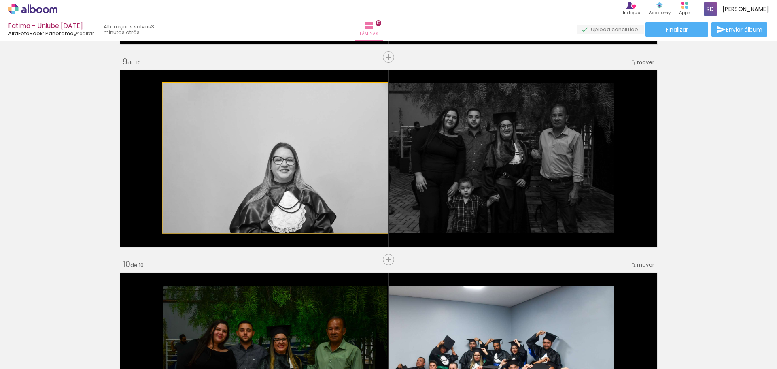
drag, startPoint x: 295, startPoint y: 191, endPoint x: 267, endPoint y: 193, distance: 28.4
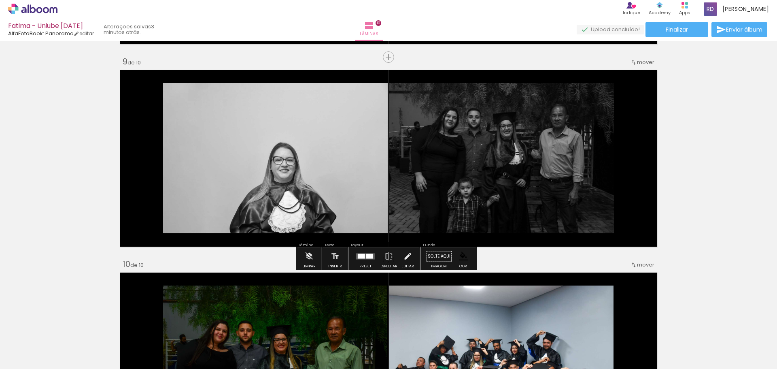
click at [360, 256] on div at bounding box center [361, 255] width 7 height 5
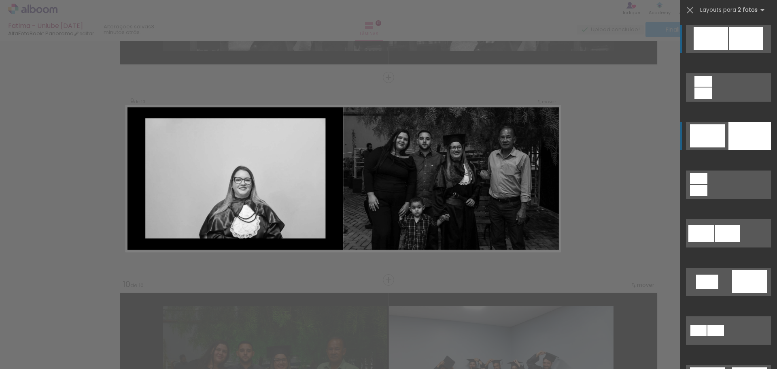
scroll to position [1594, 0]
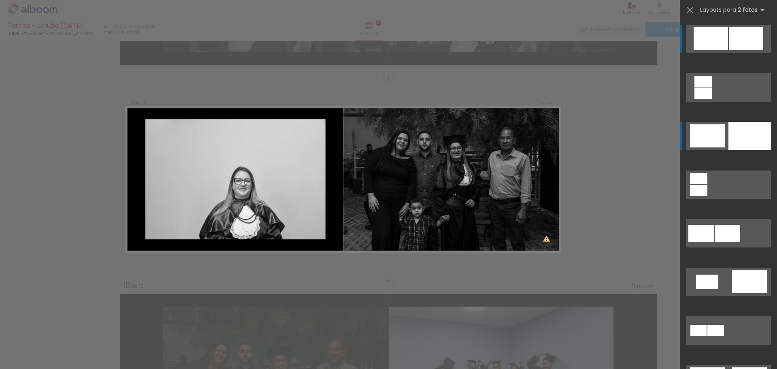
click at [720, 141] on div at bounding box center [707, 135] width 35 height 23
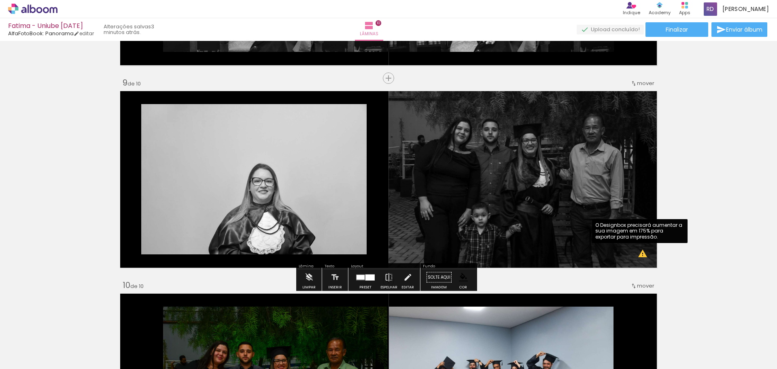
click at [368, 284] on div at bounding box center [365, 277] width 22 height 16
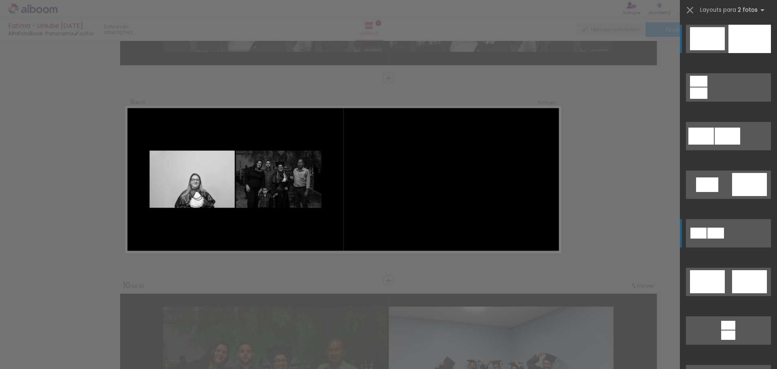
scroll to position [16, 0]
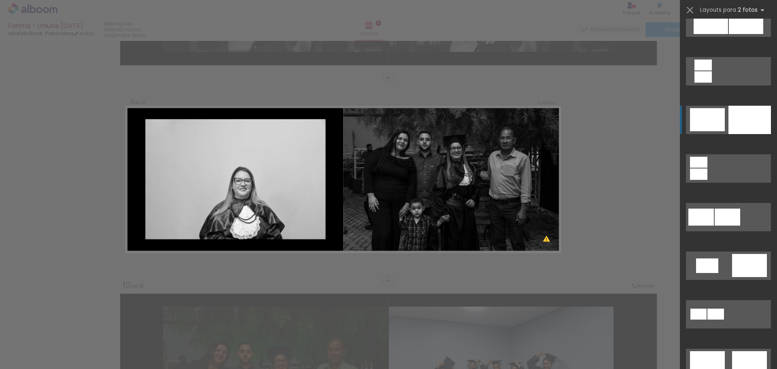
click at [752, 112] on div at bounding box center [749, 120] width 42 height 28
click at [752, 114] on div at bounding box center [749, 120] width 42 height 28
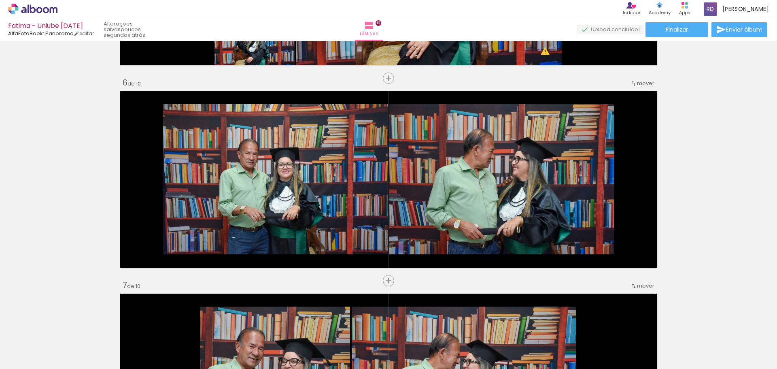
scroll to position [785, 0]
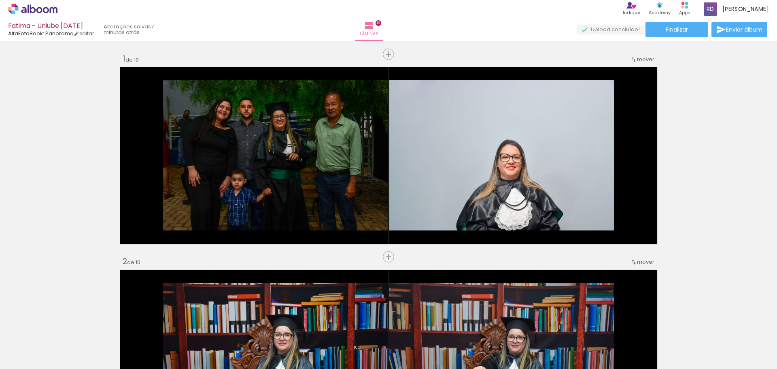
scroll to position [16, 0]
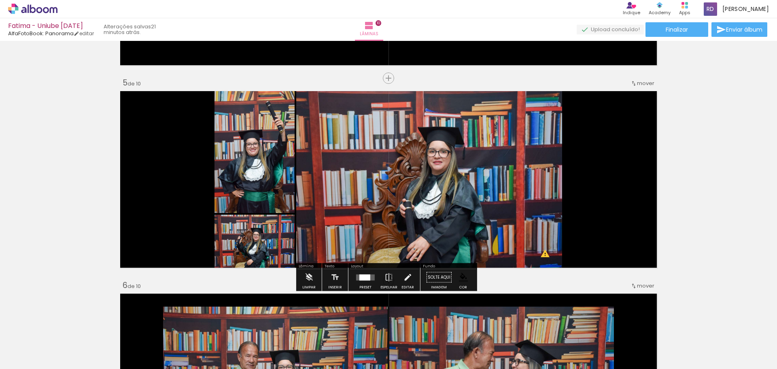
click at [683, 139] on div "Inserir lâmina 1 de 10 Inserir lâmina 2 de 10 Inserir lâmina 3 de 10 Inserir lâ…" at bounding box center [388, 370] width 777 height 2225
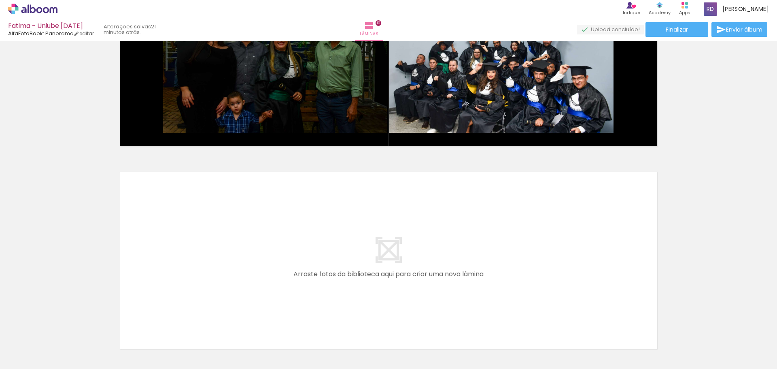
scroll to position [1958, 0]
